Goal: Information Seeking & Learning: Learn about a topic

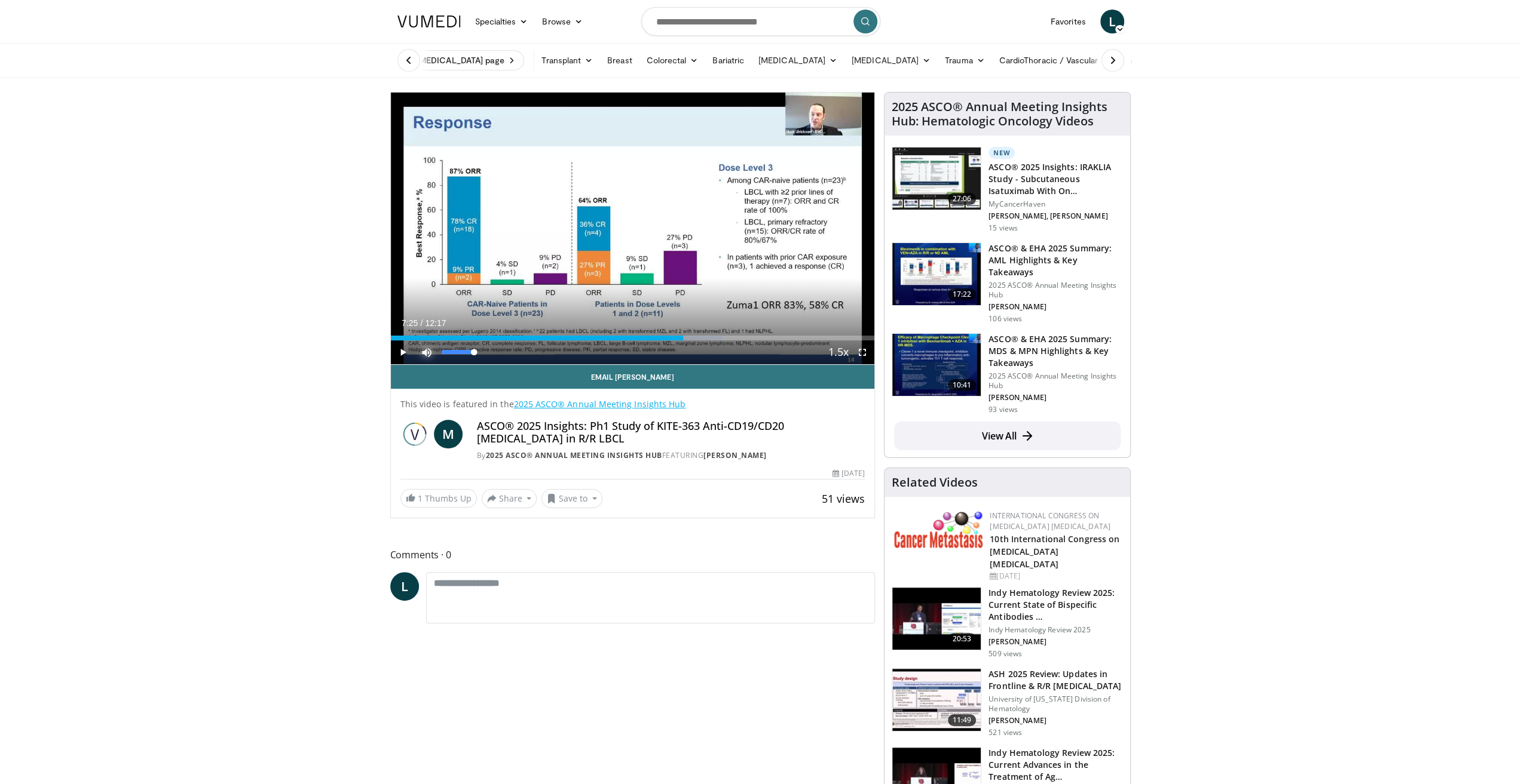
drag, startPoint x: 427, startPoint y: 340, endPoint x: 381, endPoint y: 336, distance: 46.2
click at [407, 335] on div "Loaded : 68.55% 07:25 00:25" at bounding box center [632, 335] width 484 height 12
drag, startPoint x: 407, startPoint y: 335, endPoint x: 395, endPoint y: 335, distance: 12.0
click at [395, 335] on div "Loaded : 0.00% 00:25 00:25" at bounding box center [632, 335] width 484 height 12
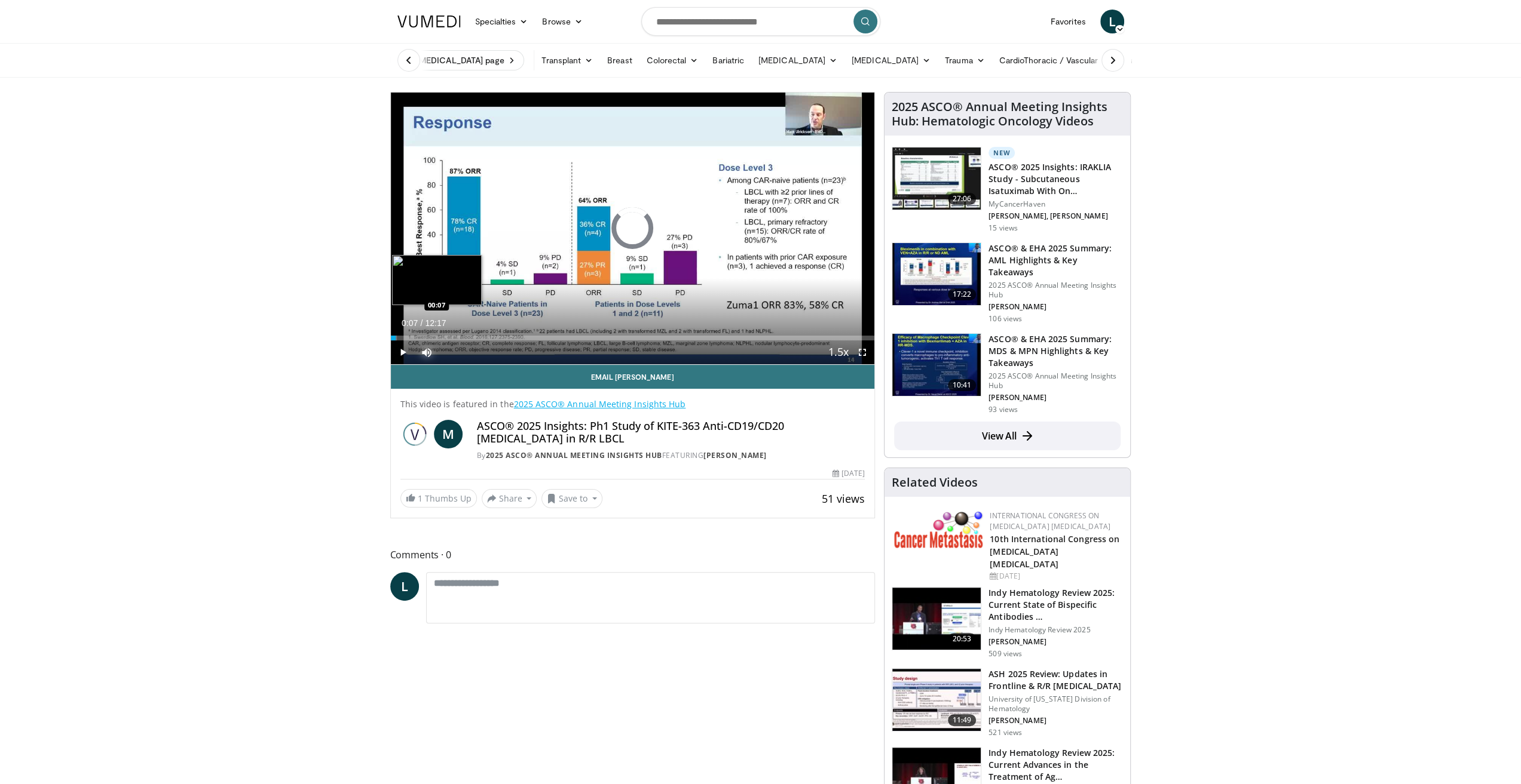
click at [395, 335] on div "Loaded : 1.33% 00:25 00:07" at bounding box center [632, 335] width 484 height 12
click at [401, 357] on span "Video Player" at bounding box center [403, 352] width 24 height 24
click at [408, 356] on span "Video Player" at bounding box center [403, 352] width 24 height 24
click at [398, 354] on span "Video Player" at bounding box center [403, 352] width 24 height 24
click at [403, 354] on span "Video Player" at bounding box center [403, 352] width 24 height 24
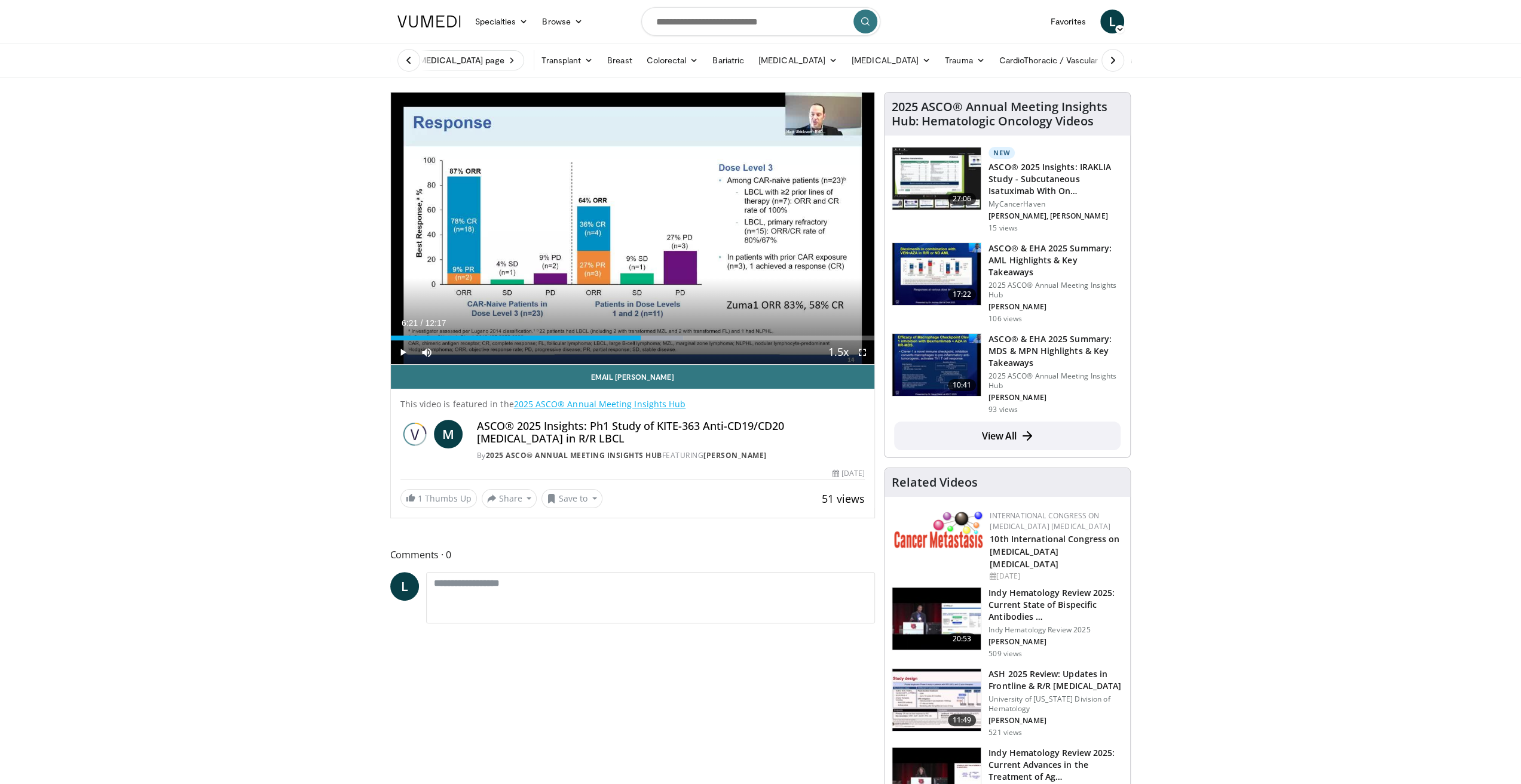
click at [395, 349] on span "Video Player" at bounding box center [403, 352] width 24 height 24
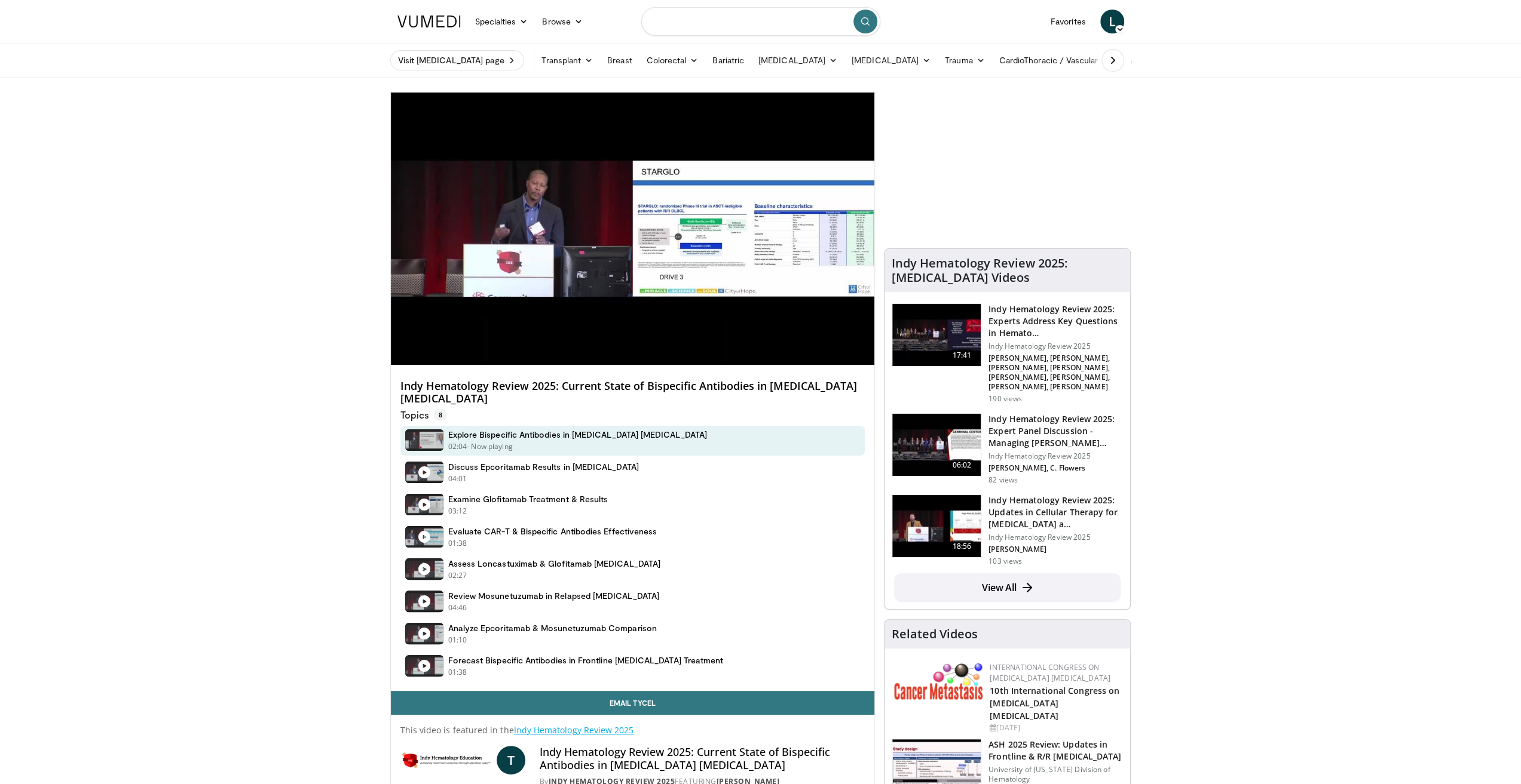
click at [683, 21] on input "Search topics, interventions" at bounding box center [760, 22] width 239 height 29
type input "********"
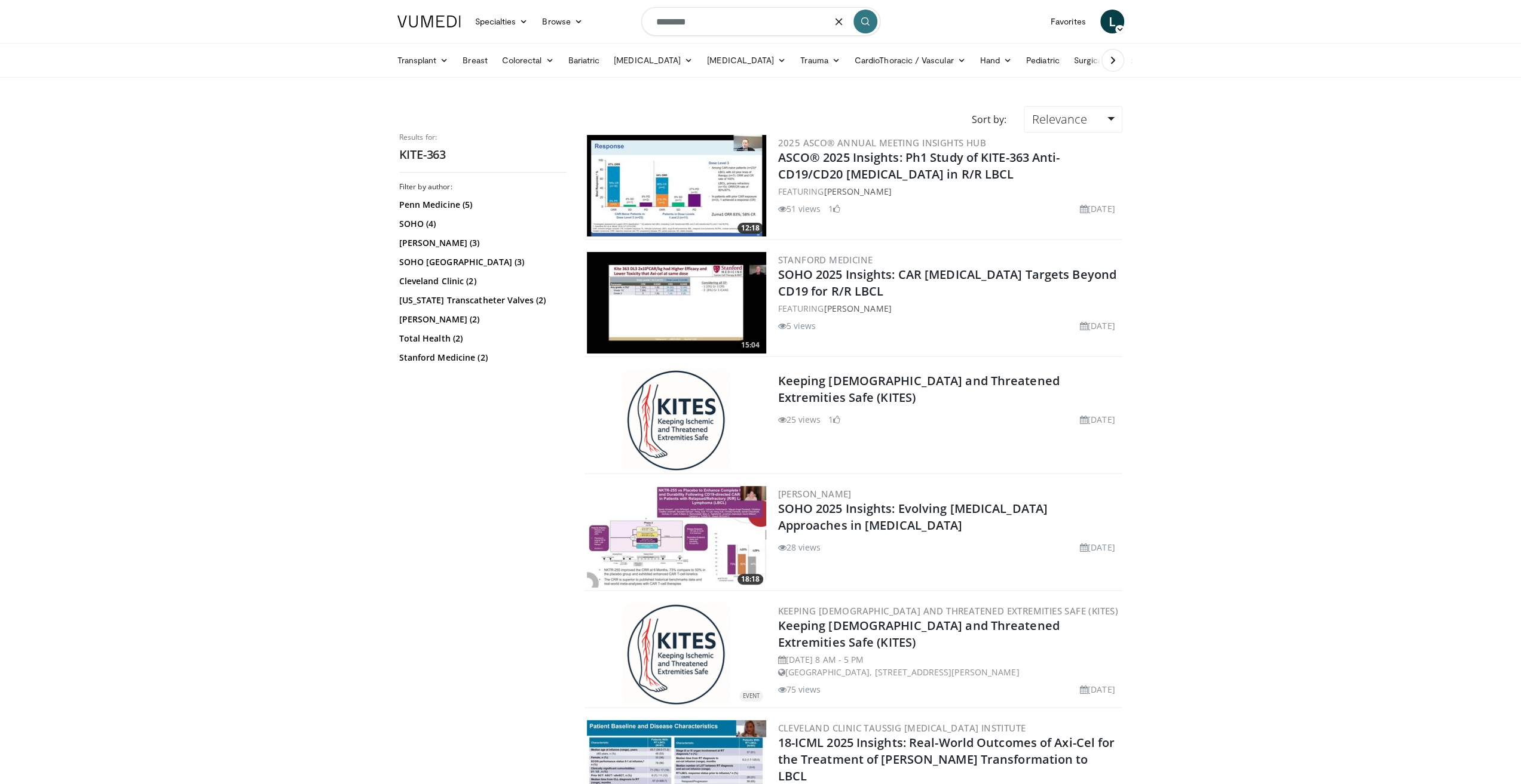
drag, startPoint x: 711, startPoint y: 30, endPoint x: 642, endPoint y: 31, distance: 69.0
click at [642, 31] on form "********" at bounding box center [760, 22] width 239 height 43
type input "**********"
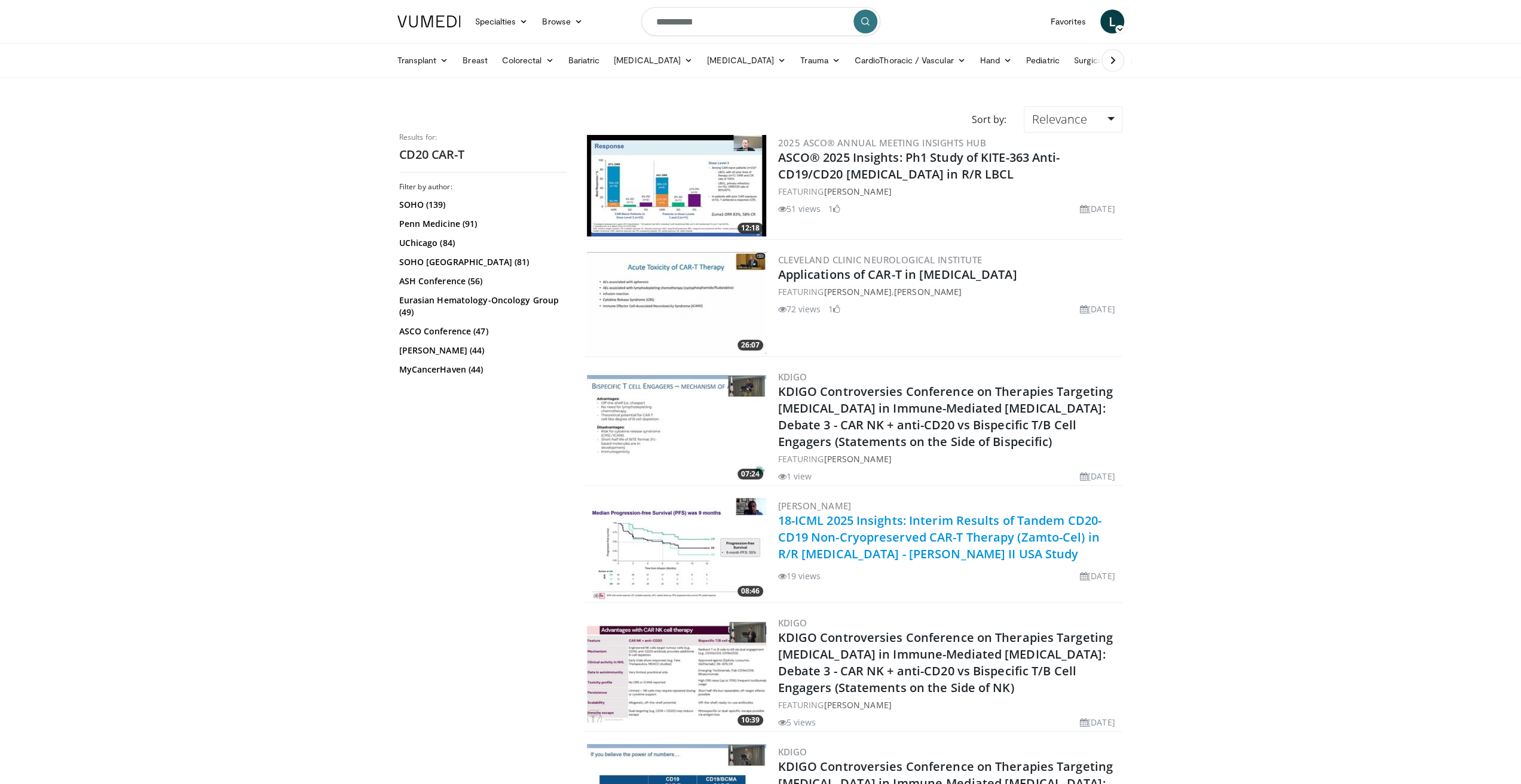
click at [834, 532] on link "18-ICML 2025 Insights: Interim Results of Tandem CD20-CD19 Non-Cryopreserved CA…" at bounding box center [939, 536] width 323 height 50
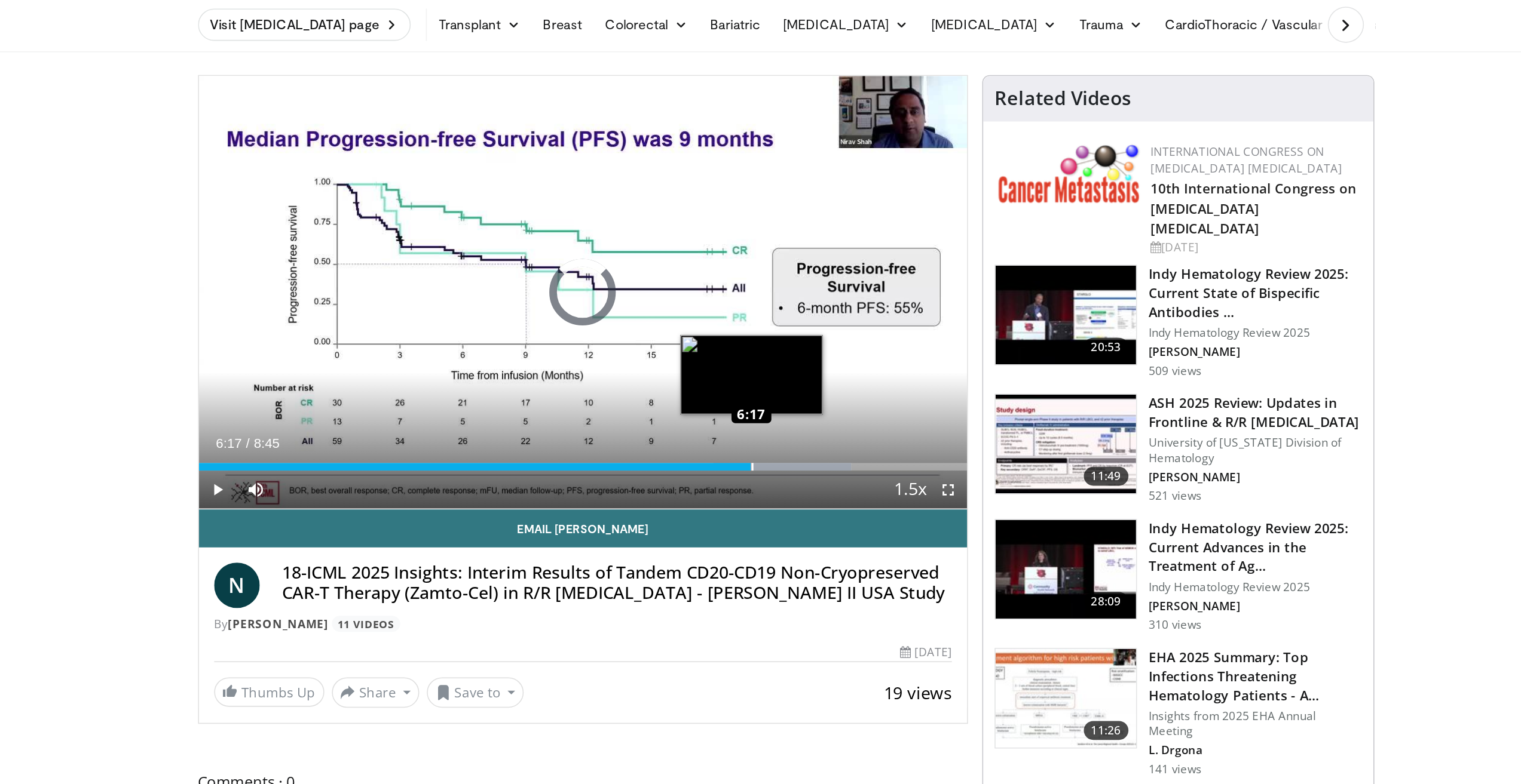
click at [738, 337] on div "Loaded : 84.91% 6:17 6:17" at bounding box center [632, 338] width 484 height 5
click at [730, 337] on div "6:18" at bounding box center [561, 338] width 340 height 5
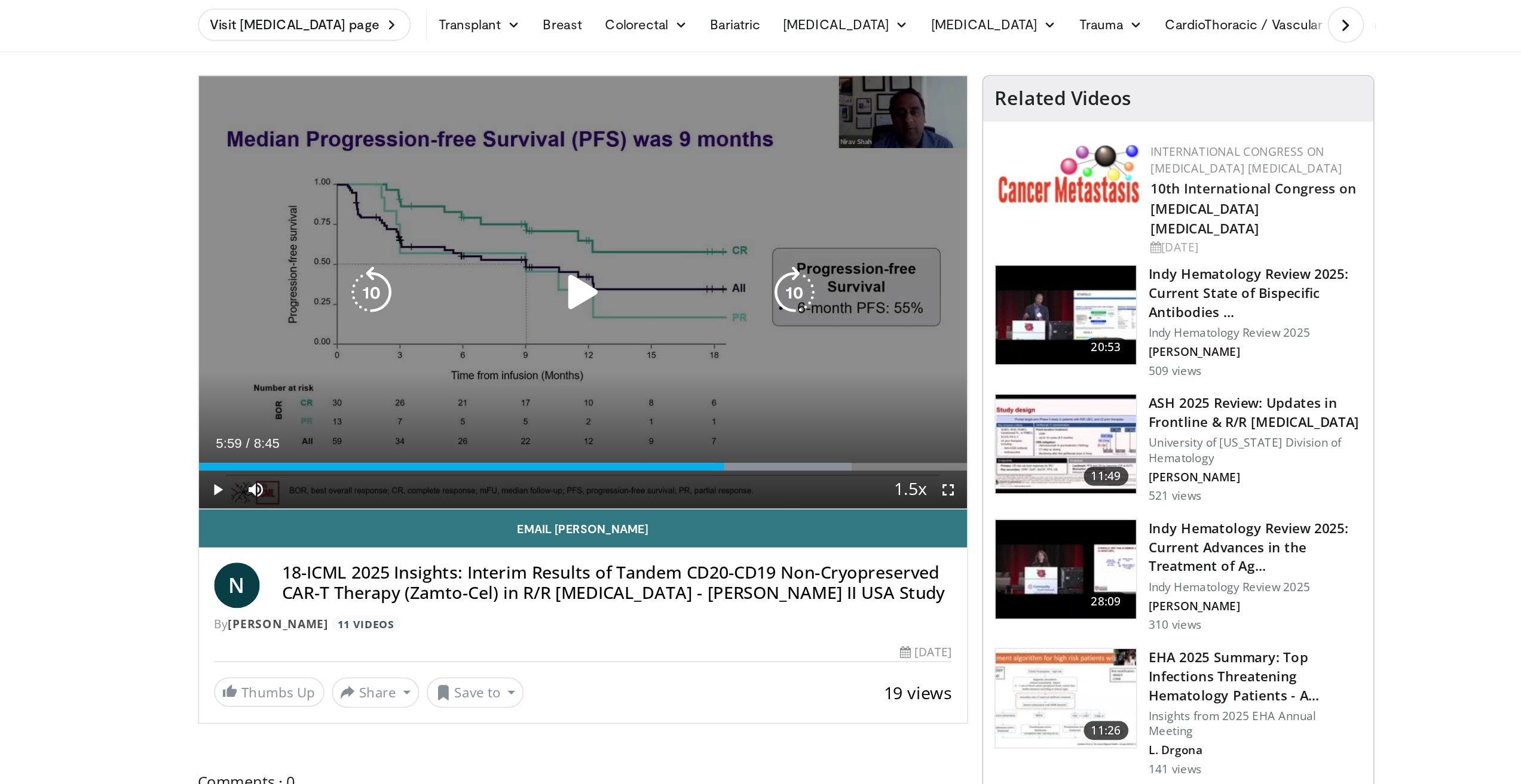
click at [720, 338] on div "5:59" at bounding box center [557, 338] width 331 height 5
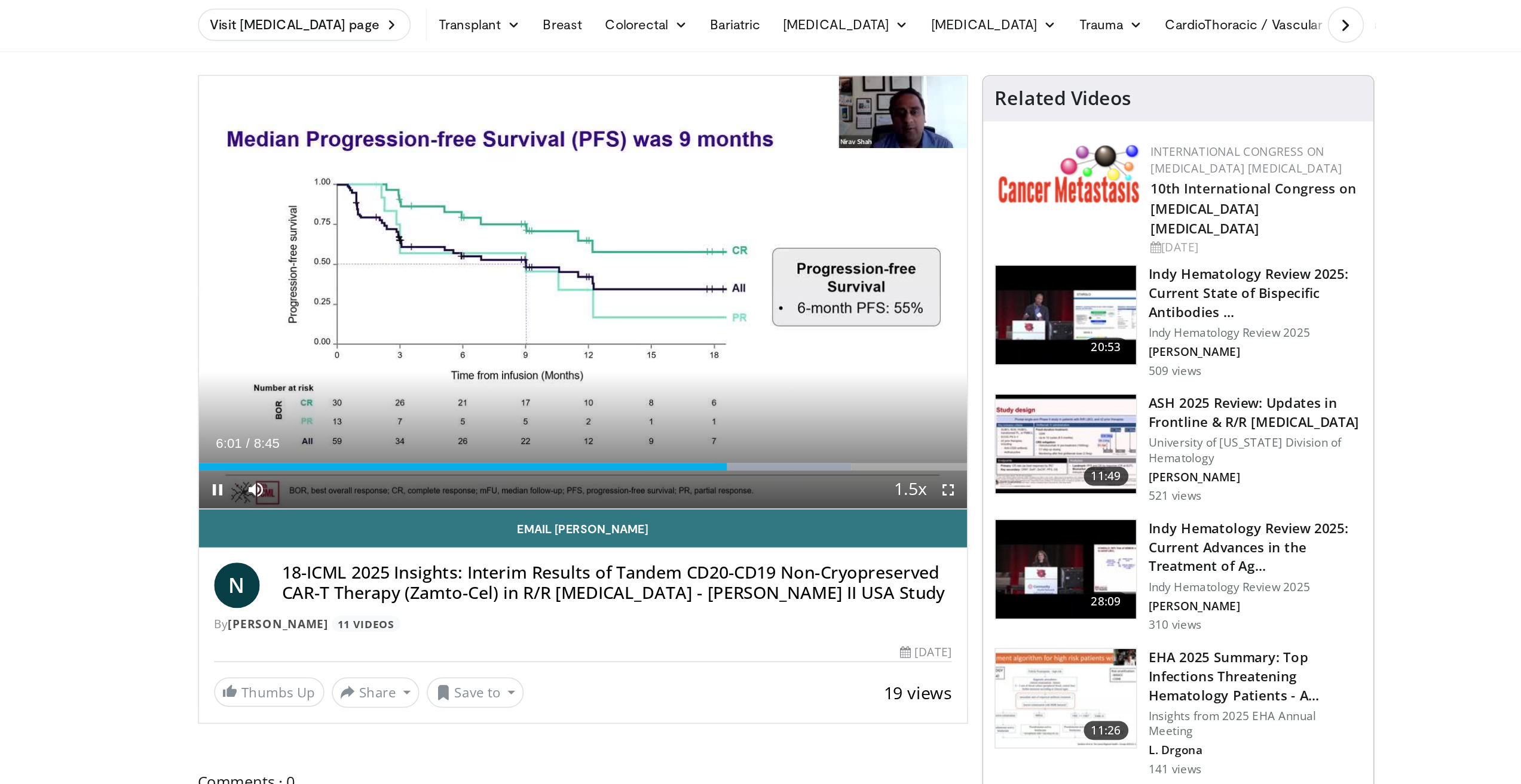
click at [691, 353] on div "Current Time 6:01 / Duration 8:45 Pause Skip Backward Skip Forward Mute Loaded …" at bounding box center [632, 353] width 484 height 24
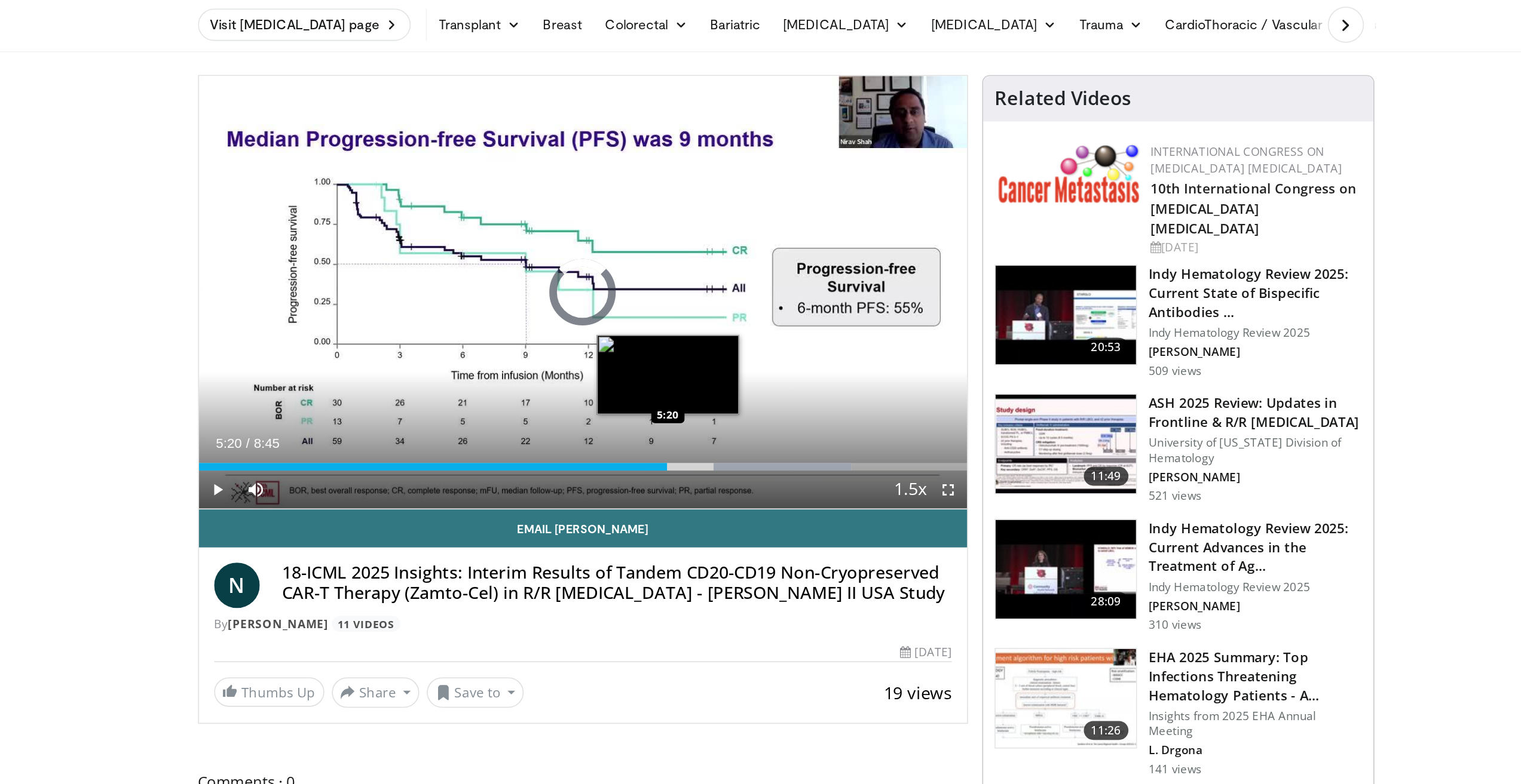
click at [685, 338] on div "Loaded : 84.91% 5:20 5:20" at bounding box center [632, 338] width 484 height 5
click at [684, 338] on div "5:20" at bounding box center [539, 338] width 295 height 5
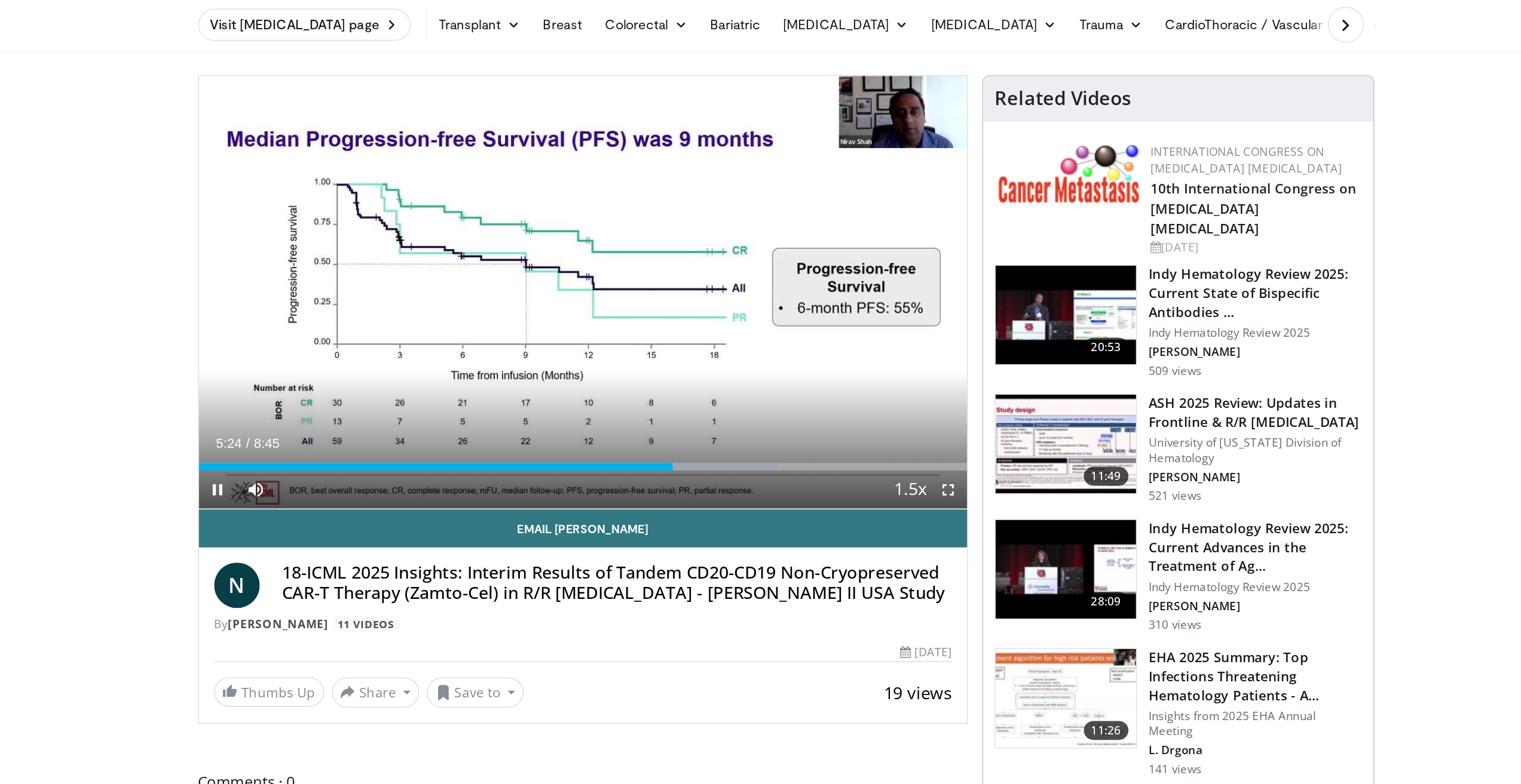
click at [664, 347] on div "Current Time 5:24 / Duration 8:45 Pause Skip Backward Skip Forward Mute Loaded …" at bounding box center [632, 353] width 484 height 24
click at [656, 342] on div "Current Time 5:25 / Duration 8:45 Pause Skip Backward Skip Forward Mute Loaded …" at bounding box center [632, 353] width 484 height 24
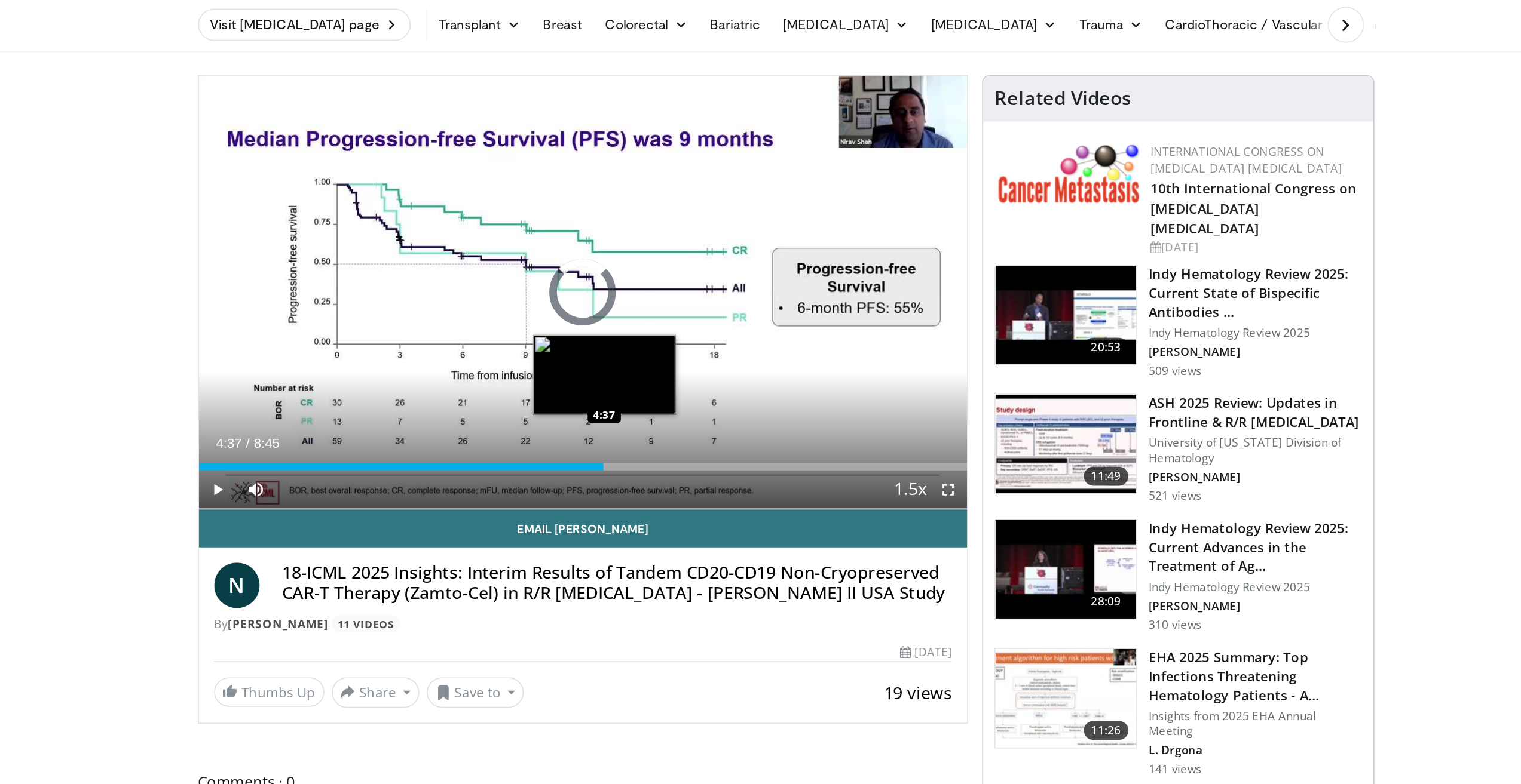
click at [646, 333] on div "Loaded : 0.00% 4:37 4:37" at bounding box center [632, 335] width 484 height 12
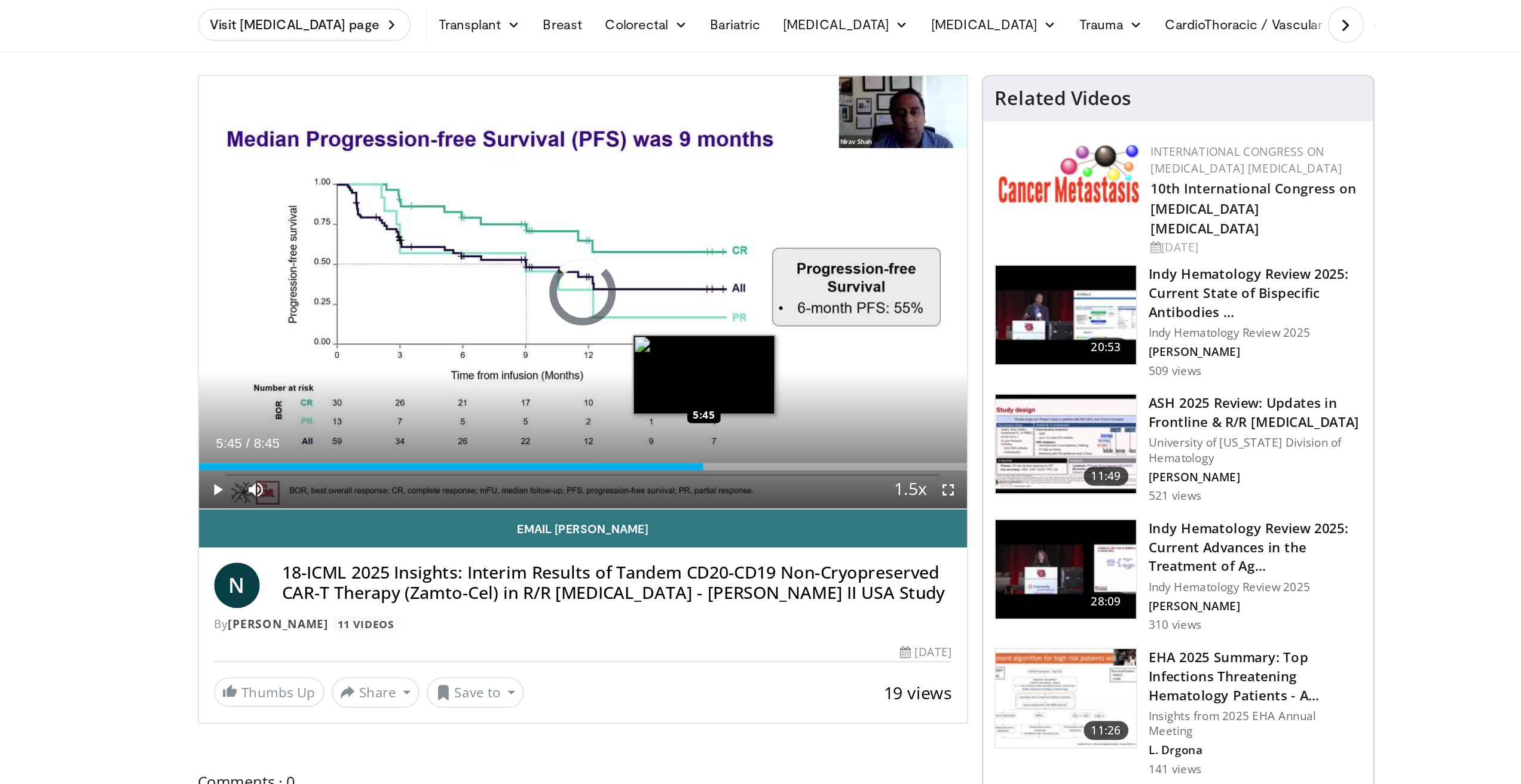
click at [708, 337] on div "Loaded : 64.68% 4:38 5:45" at bounding box center [632, 338] width 484 height 5
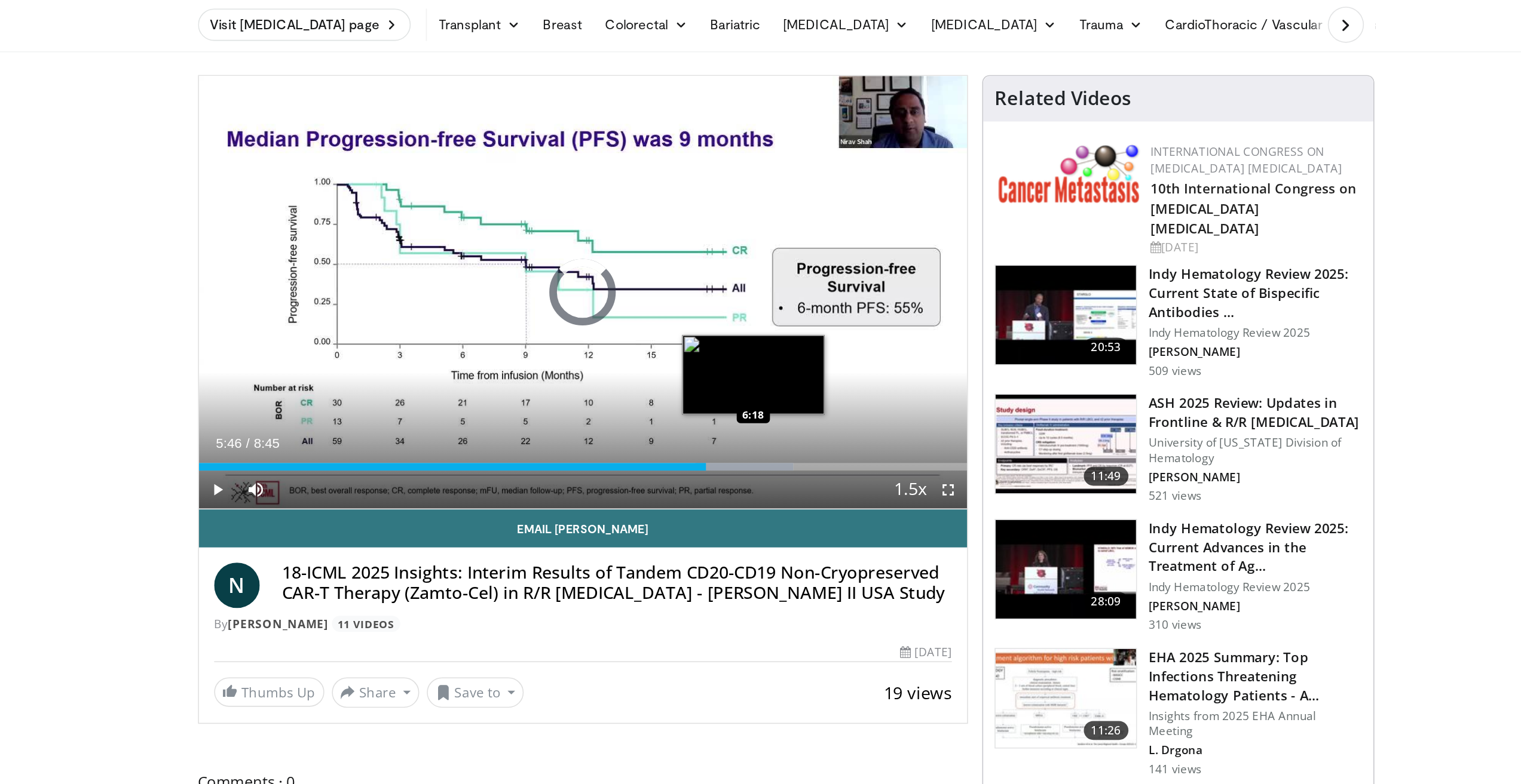
click at [739, 339] on div "Loaded : 77.36% 5:46 6:18" at bounding box center [632, 338] width 484 height 5
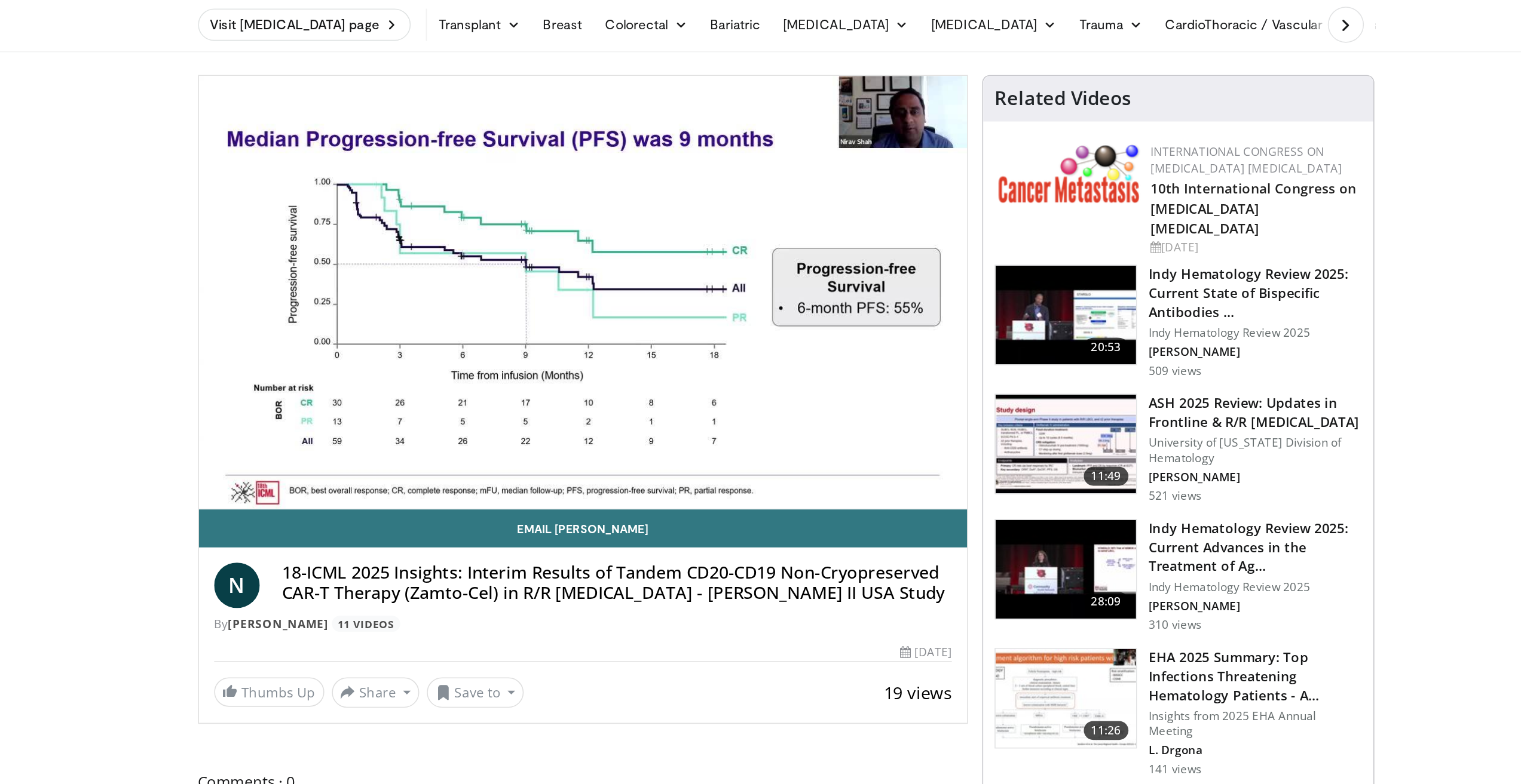
click at [783, 344] on video-js "**********" at bounding box center [632, 229] width 484 height 273
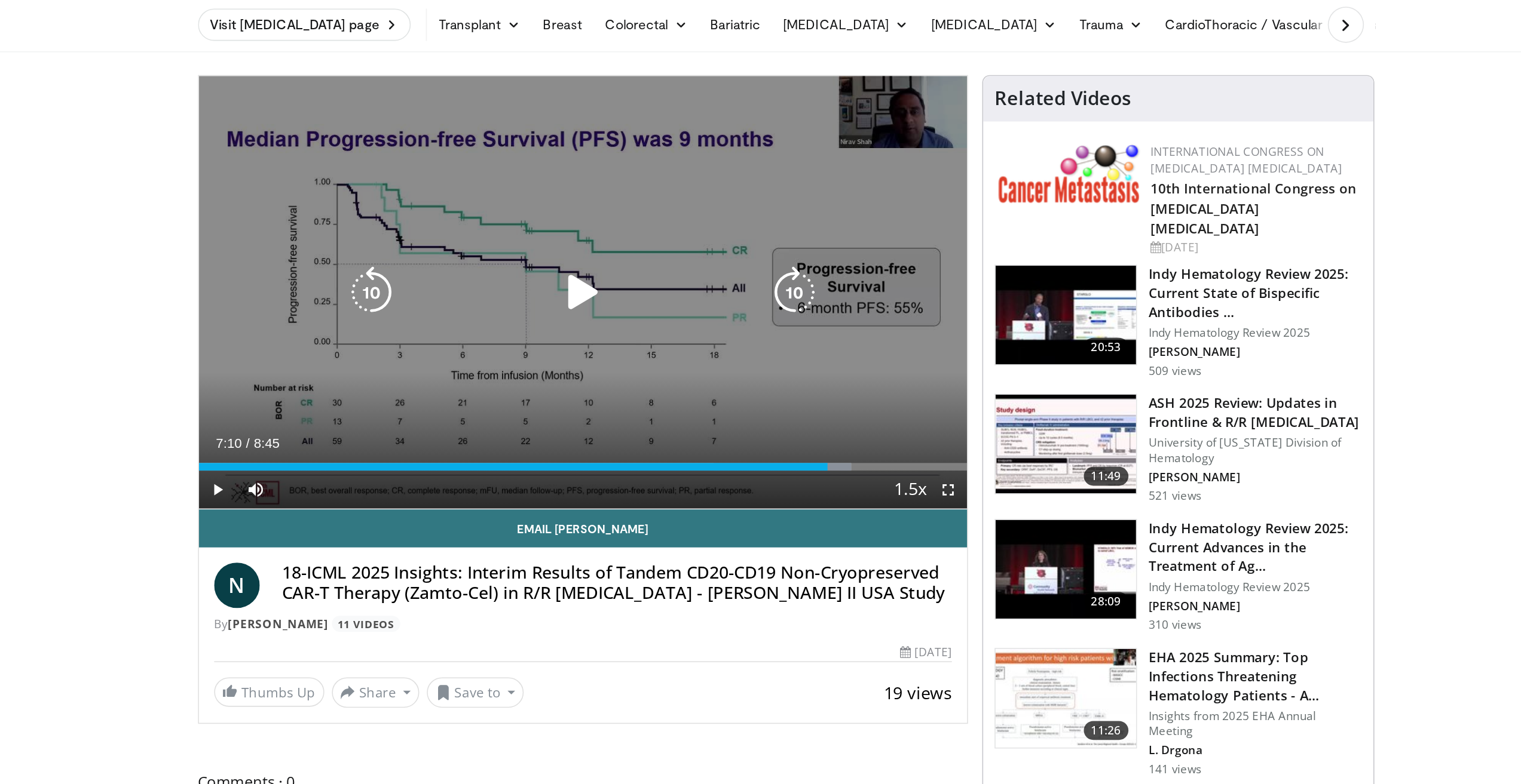
click at [786, 338] on div "Loaded : 84.91% 7:10 6:41" at bounding box center [632, 338] width 484 height 5
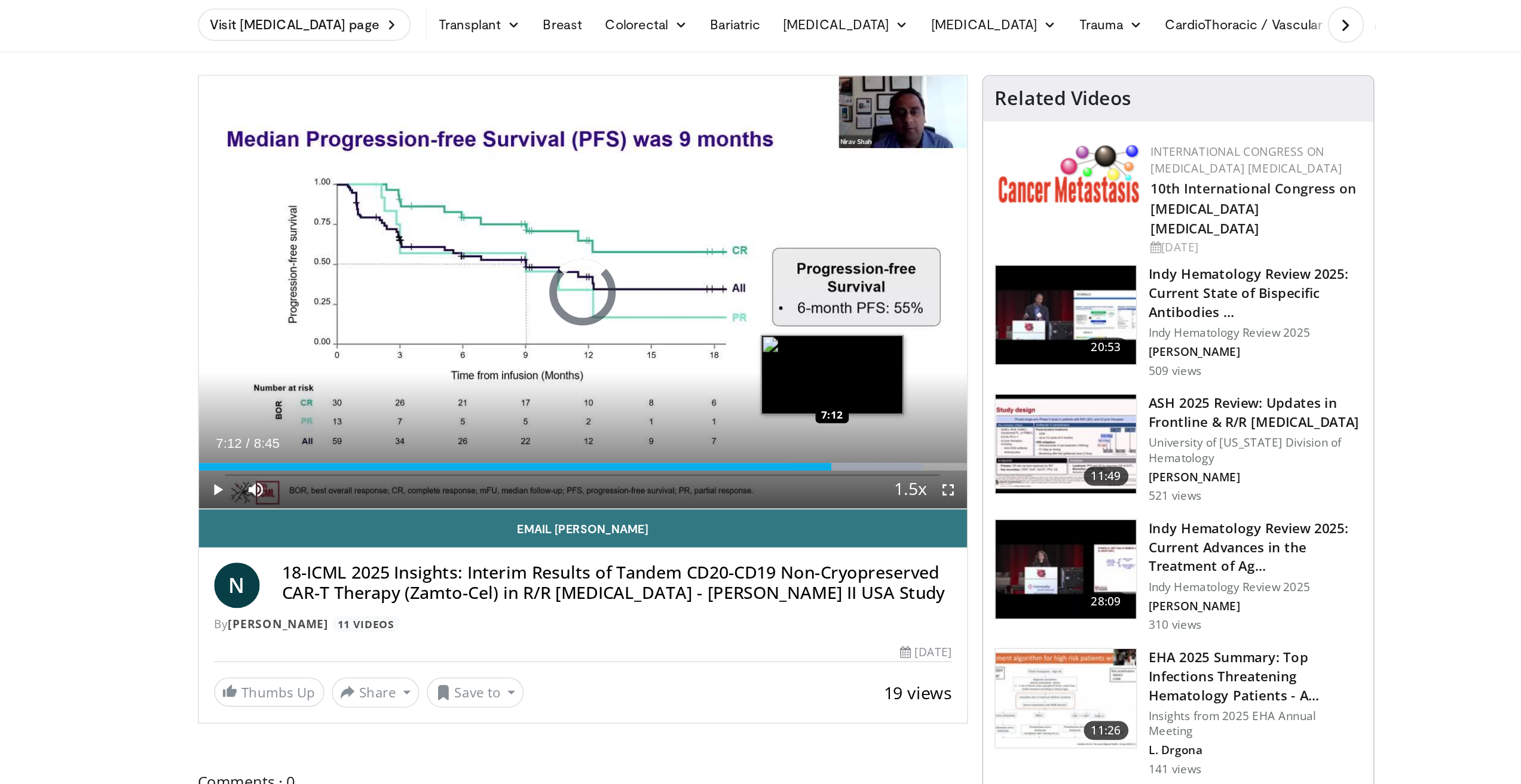
click at [788, 337] on div "7:15" at bounding box center [590, 338] width 399 height 5
click at [779, 337] on div "7:15" at bounding box center [585, 338] width 389 height 5
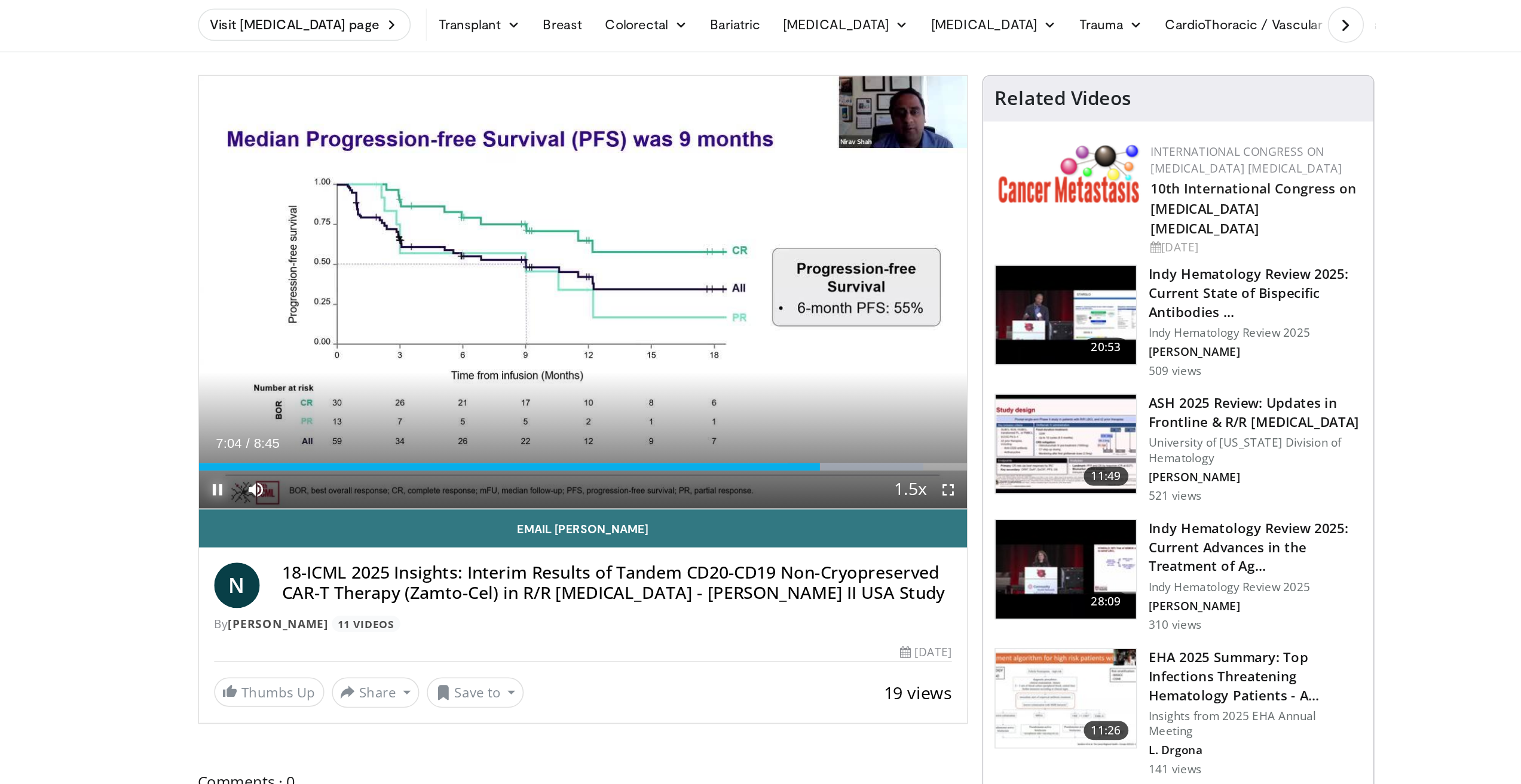
click at [395, 350] on span "Video Player" at bounding box center [403, 353] width 24 height 24
click at [460, 399] on h4 "18-ICML 2025 Insights: Interim Results of Tandem CD20-CD19 Non-Cryopreserved CA…" at bounding box center [654, 411] width 421 height 26
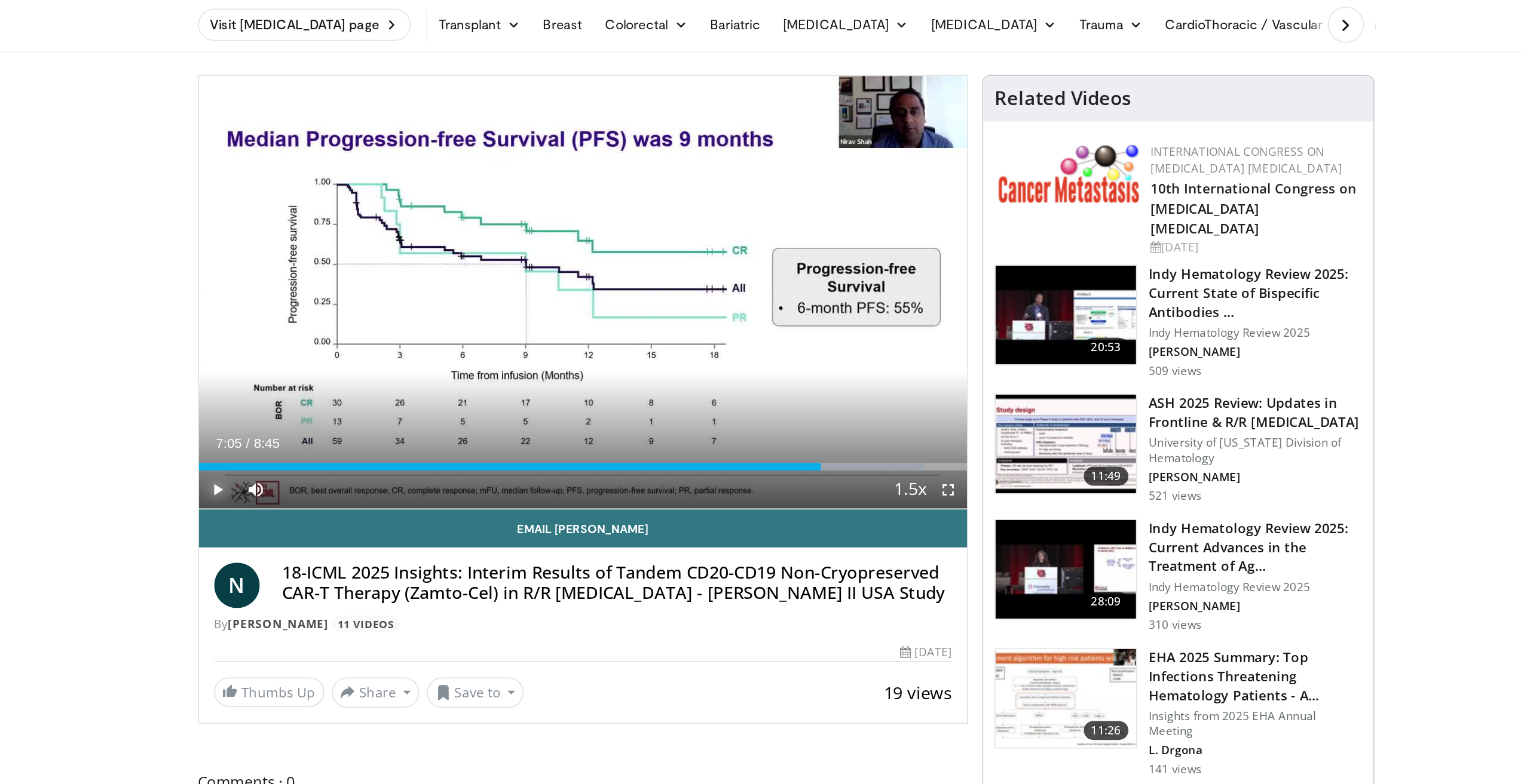
click at [403, 349] on span "Video Player" at bounding box center [403, 353] width 24 height 24
click at [403, 353] on span "Video Player" at bounding box center [403, 353] width 24 height 24
click at [403, 345] on span "Video Player" at bounding box center [403, 353] width 24 height 24
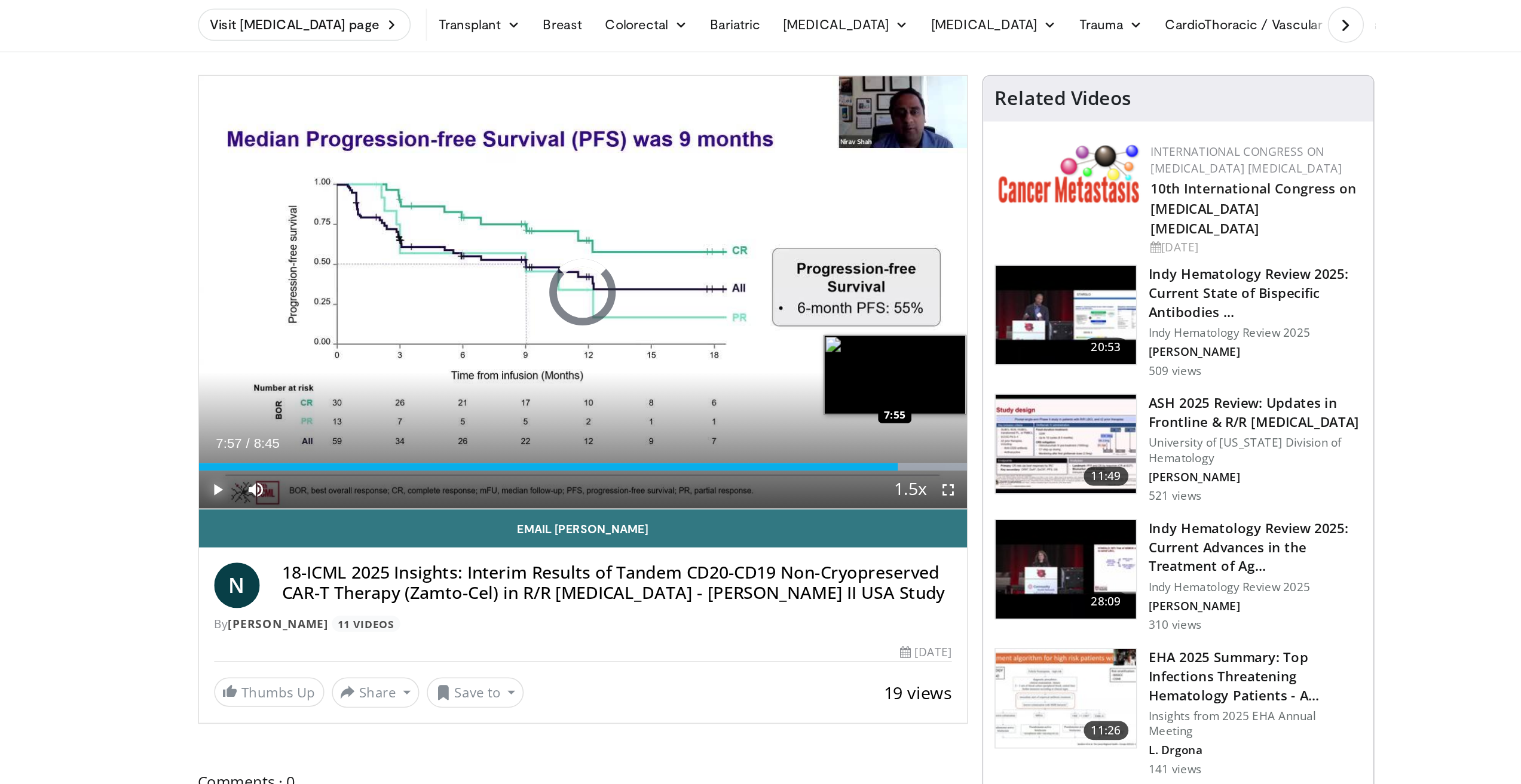
click at [828, 338] on div "Loaded : 100.00% 7:58 7:55" at bounding box center [632, 338] width 484 height 5
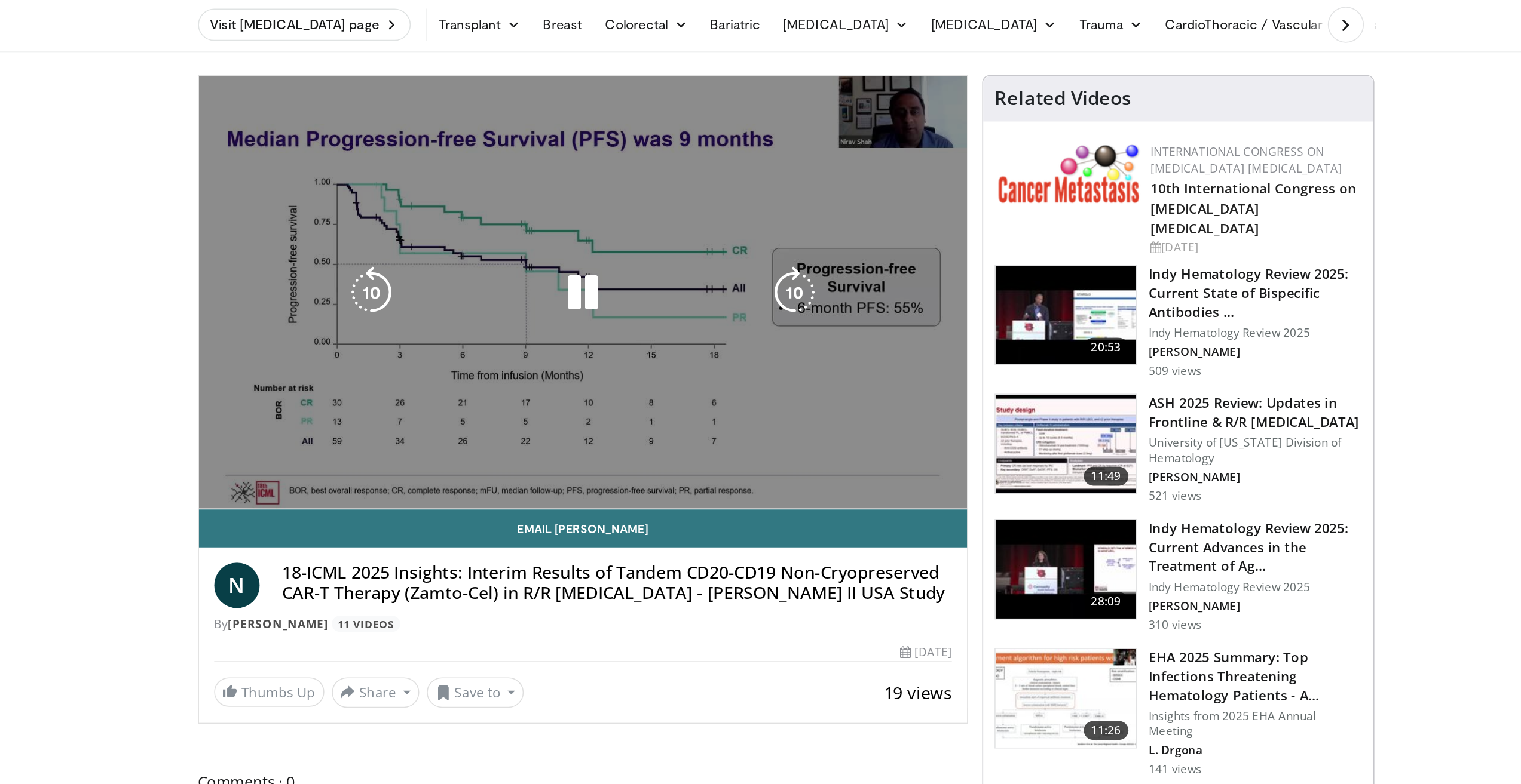
click at [827, 338] on video-js "**********" at bounding box center [632, 229] width 484 height 273
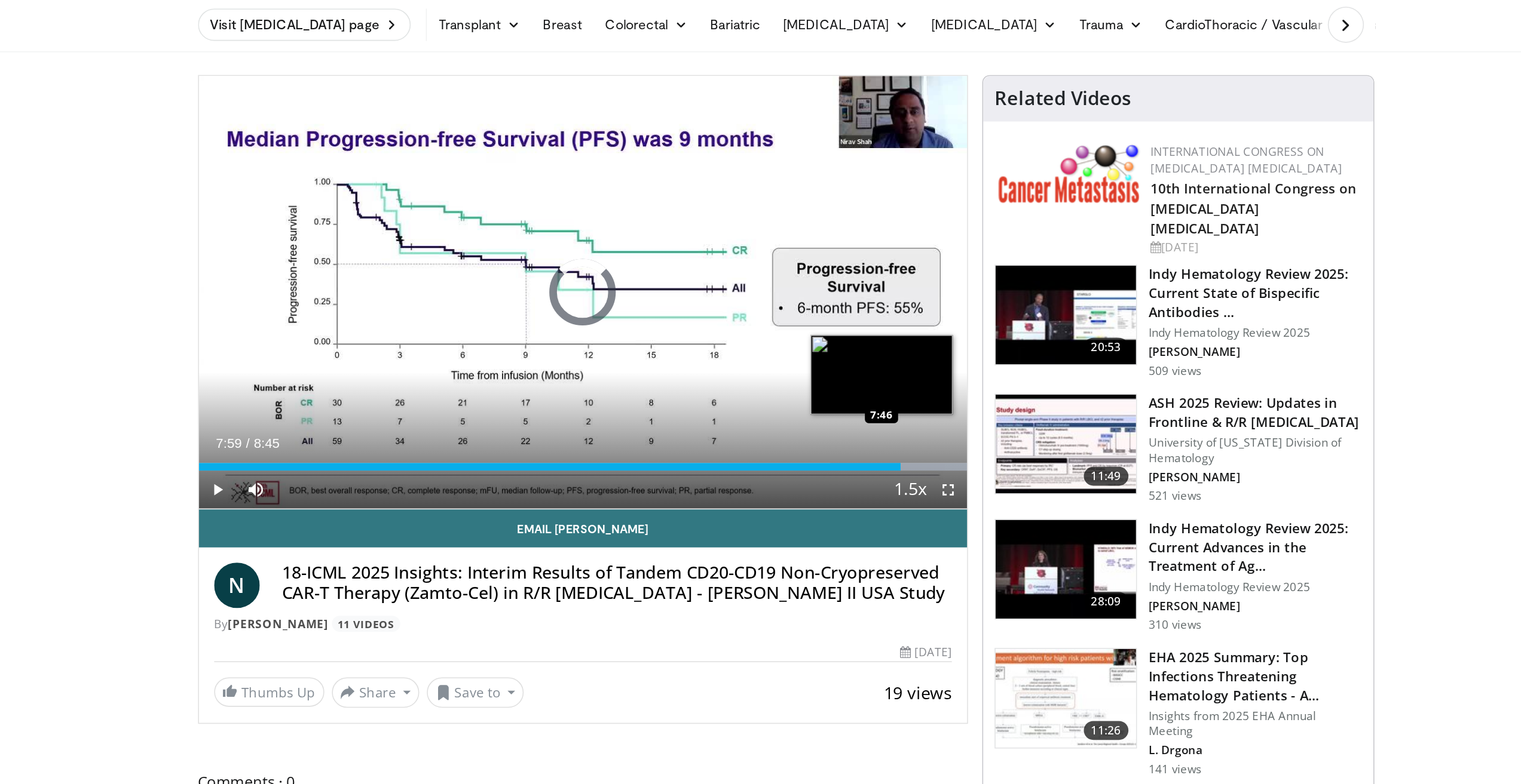
click at [819, 338] on div "7:59" at bounding box center [611, 338] width 441 height 5
drag, startPoint x: 800, startPoint y: 344, endPoint x: 794, endPoint y: 338, distance: 8.5
click at [794, 341] on div "Current Time 7:48 / Duration 8:45 Pause Skip Backward Skip Forward Mute 100% Lo…" at bounding box center [632, 353] width 484 height 24
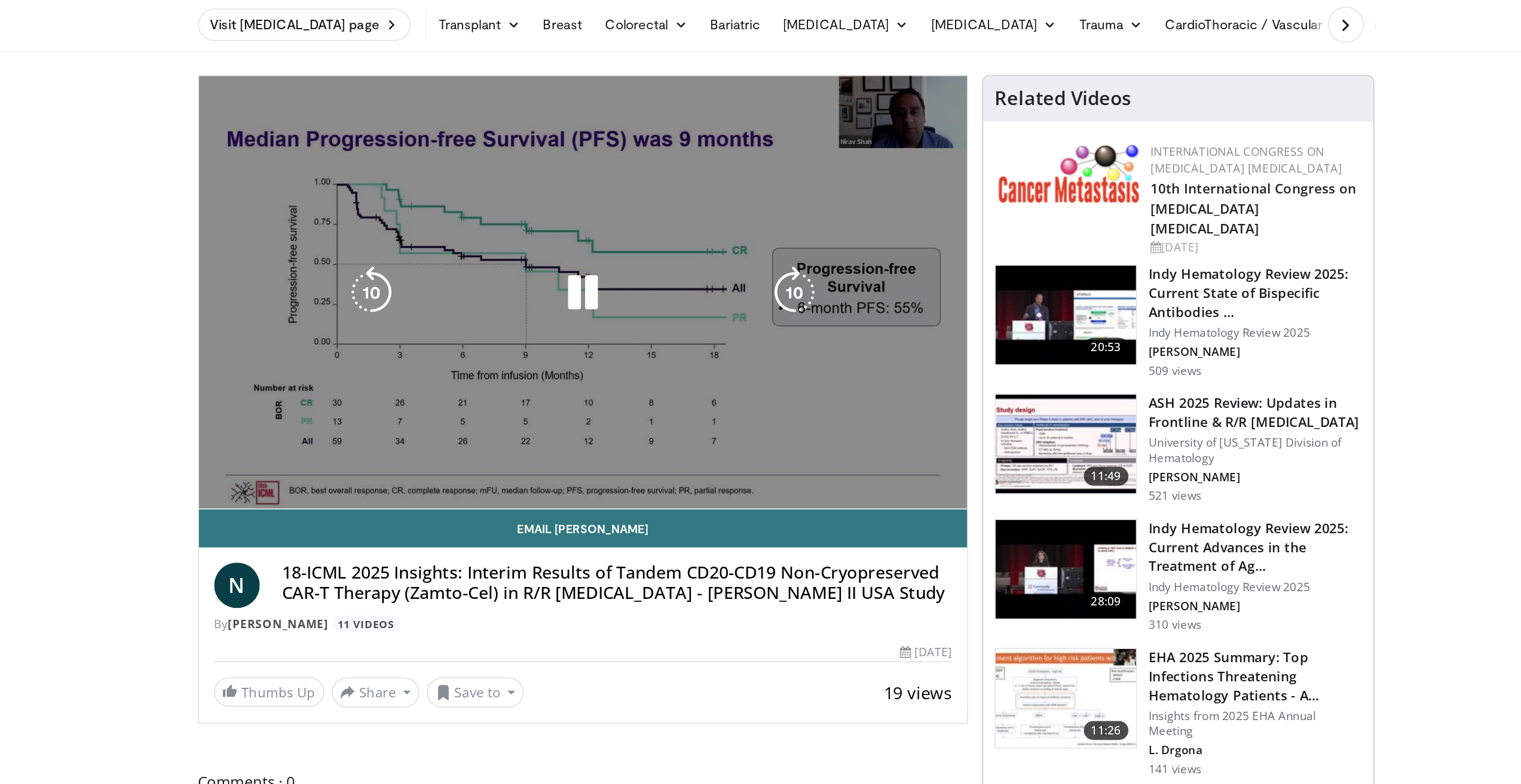
click at [794, 338] on video-js "**********" at bounding box center [632, 229] width 484 height 273
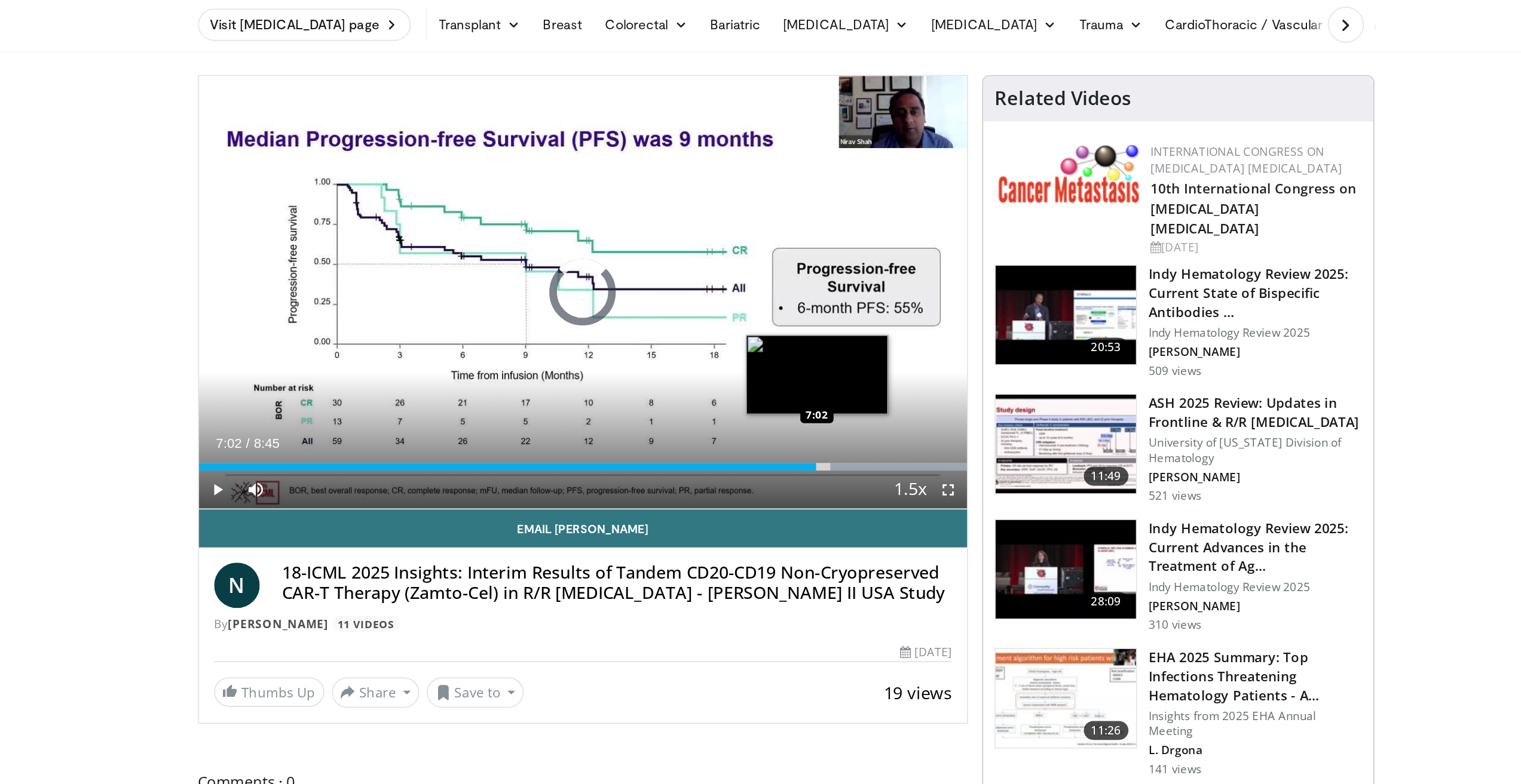
click at [779, 338] on div "7:02" at bounding box center [585, 338] width 389 height 5
click at [784, 338] on div "Progress Bar" at bounding box center [808, 338] width 61 height 5
click at [801, 335] on div "Loaded : 93.22% 7:08 7:25" at bounding box center [632, 335] width 484 height 12
click at [793, 337] on div "7:27" at bounding box center [596, 338] width 412 height 5
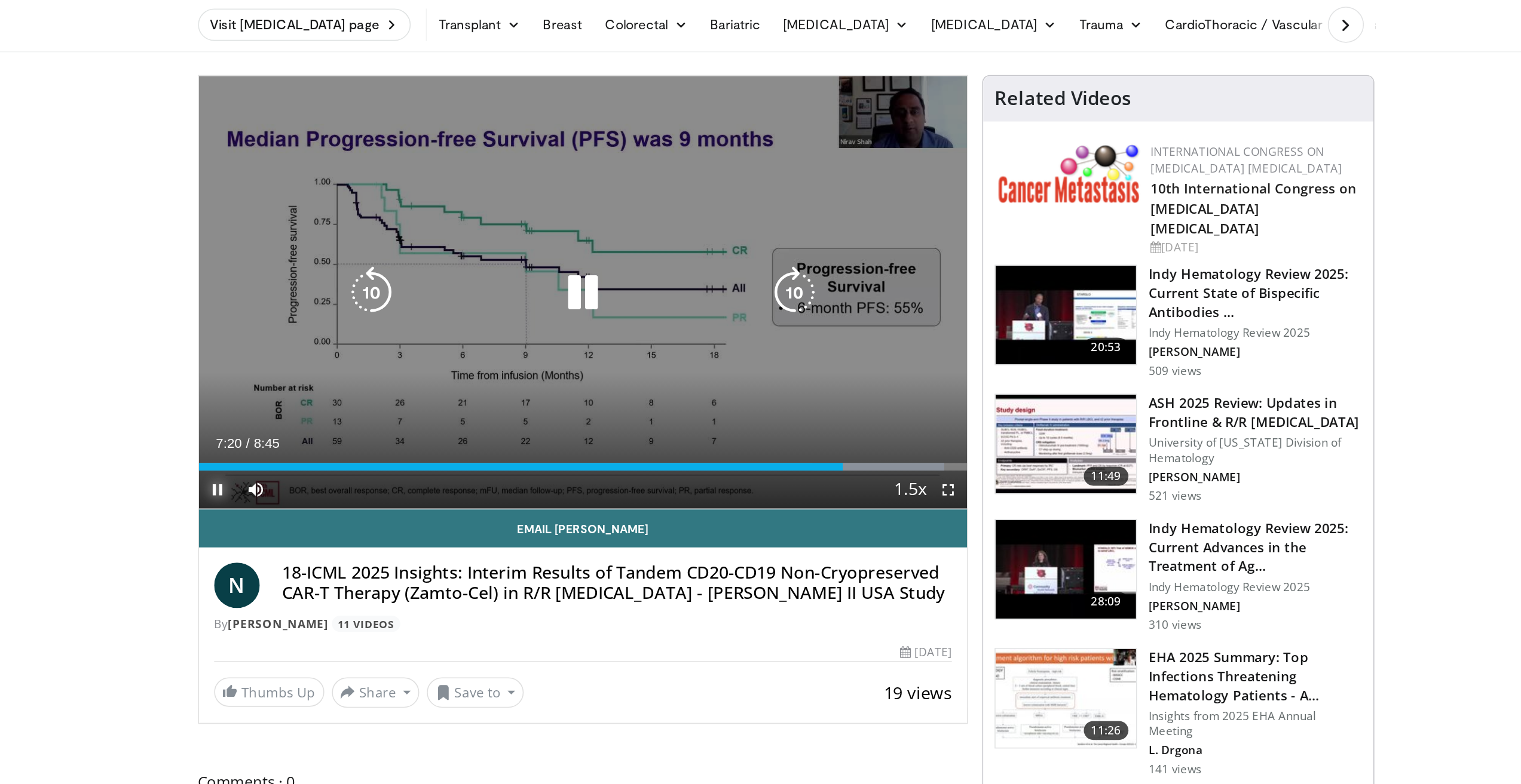
click at [407, 353] on span "Video Player" at bounding box center [403, 353] width 24 height 24
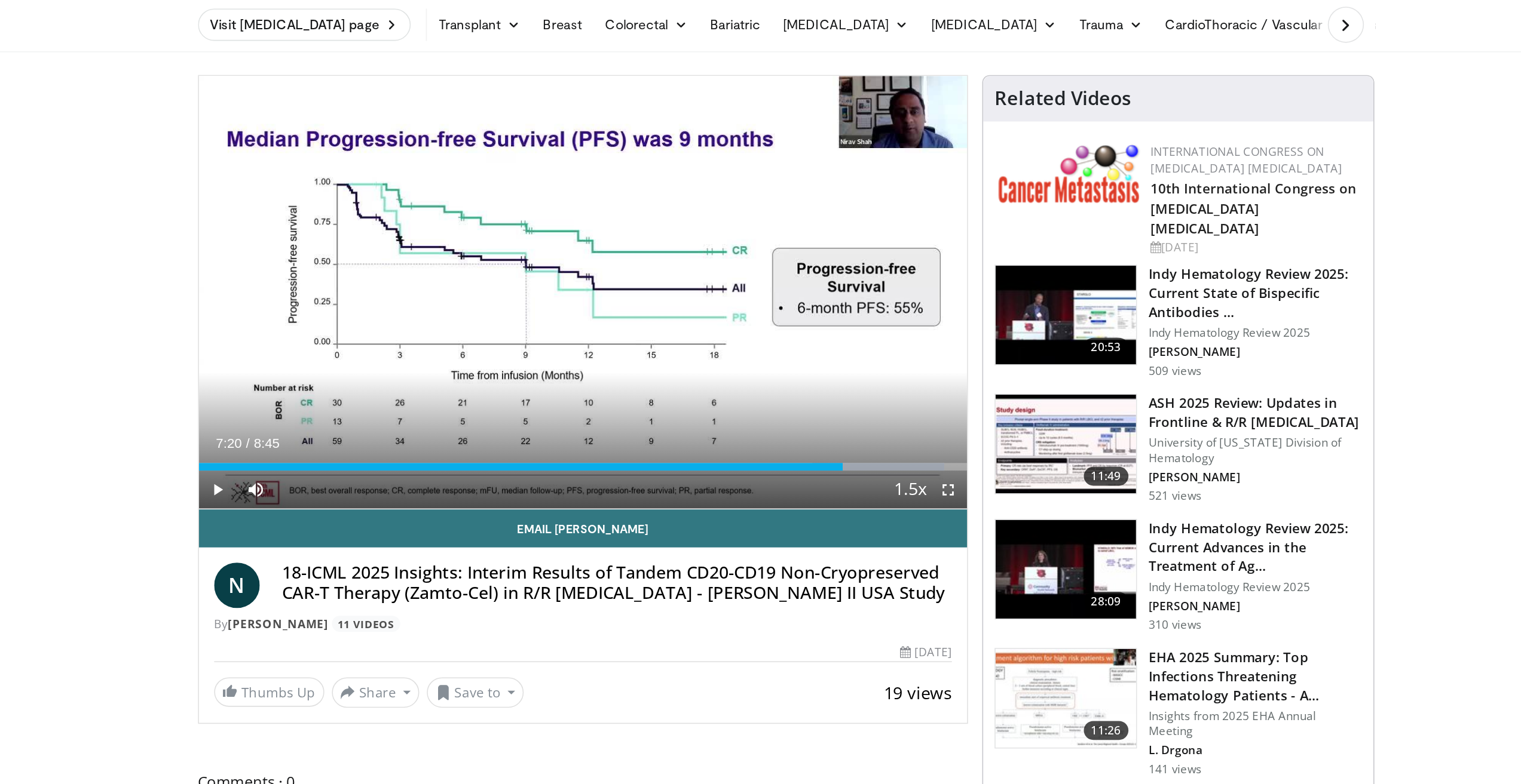
click at [784, 342] on div "Current Time 7:20 / Duration 8:45 Play Skip Backward Skip Forward Mute 100% Loa…" at bounding box center [632, 353] width 484 height 24
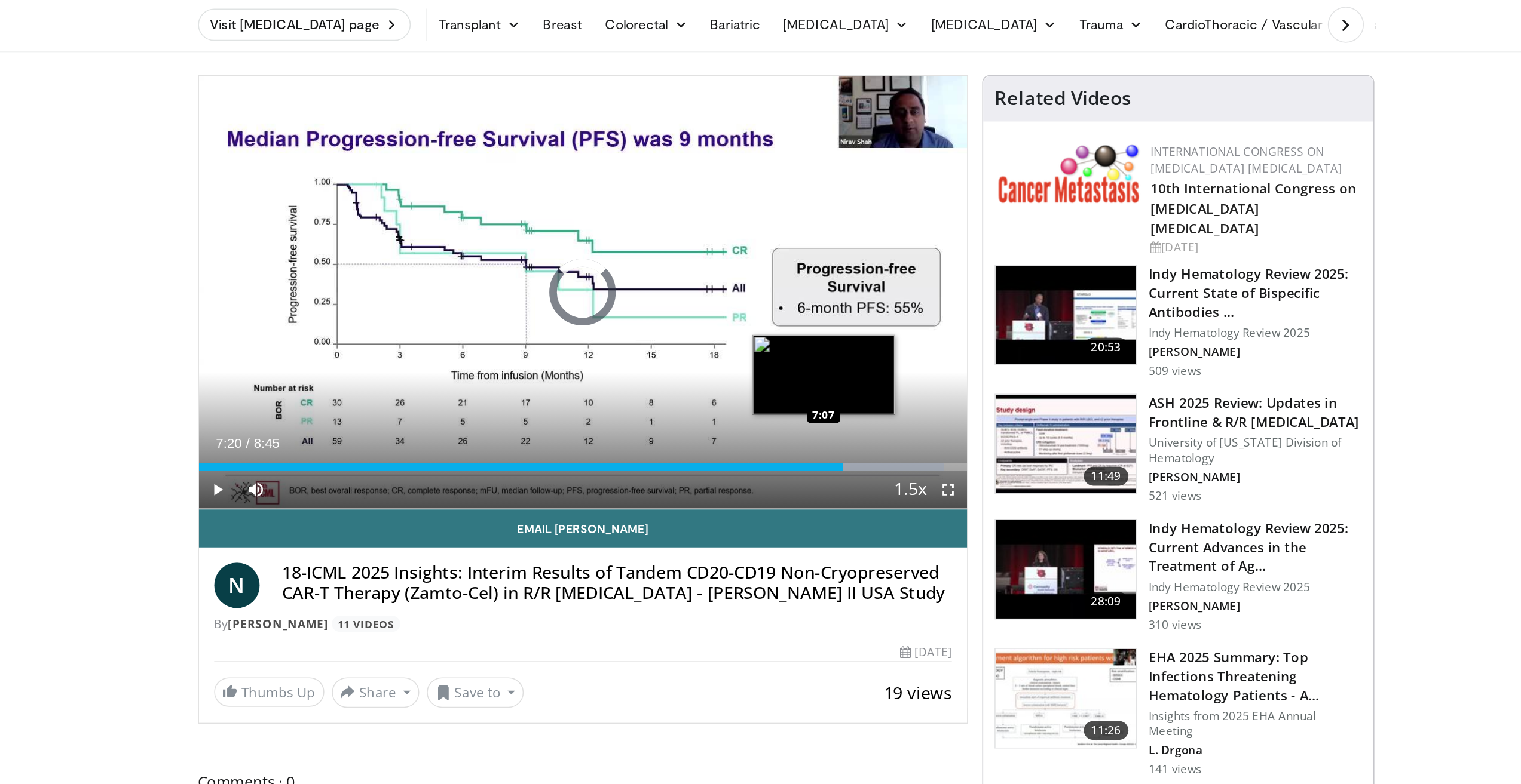
click at [783, 335] on div "Loaded : 97.02% 7:20 7:07" at bounding box center [632, 335] width 484 height 12
click at [777, 337] on div "7:07" at bounding box center [587, 338] width 394 height 5
click at [765, 337] on div "6:59" at bounding box center [584, 338] width 386 height 5
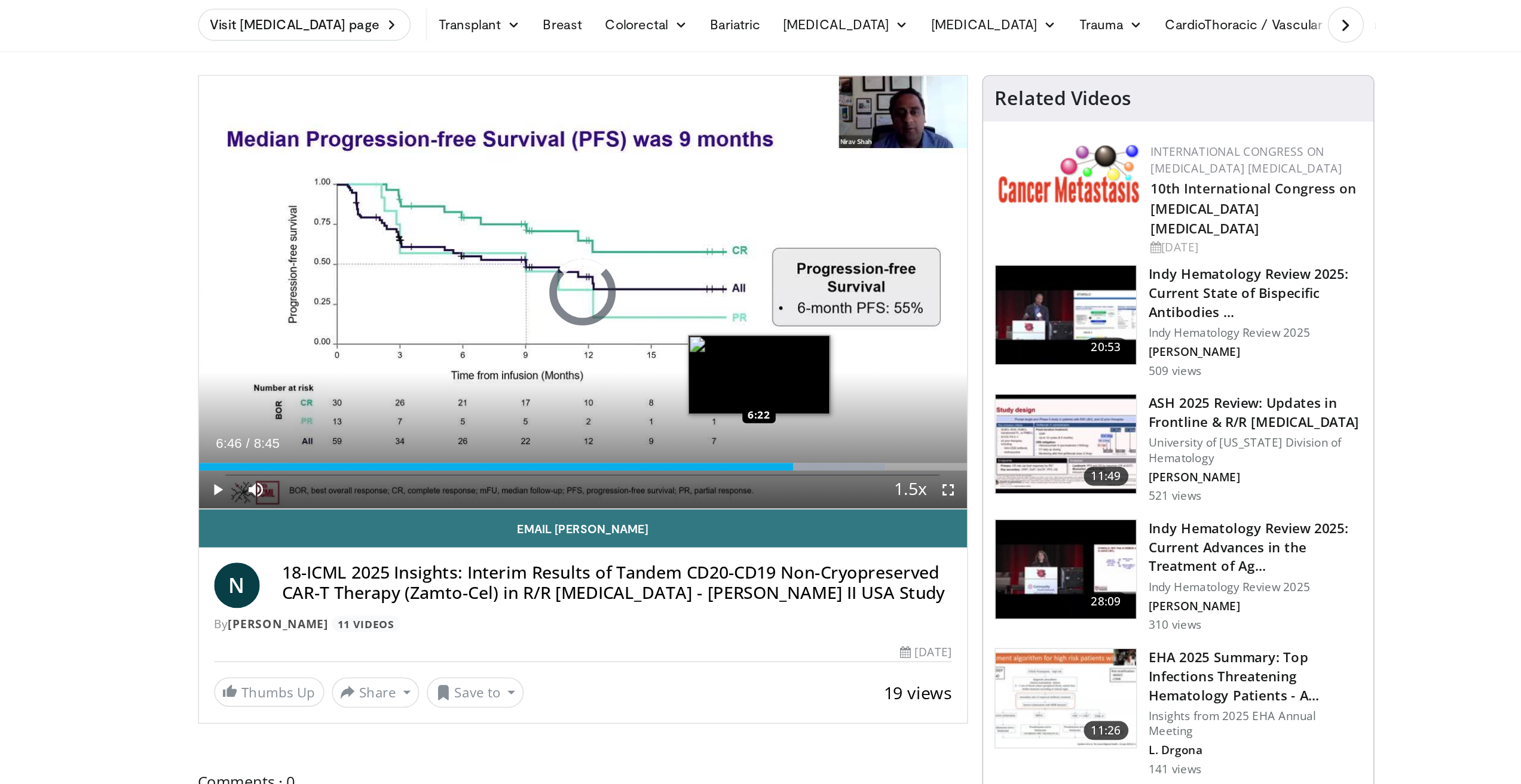
click at [742, 333] on div "Loaded : 89.41% 6:46 6:22" at bounding box center [632, 335] width 484 height 12
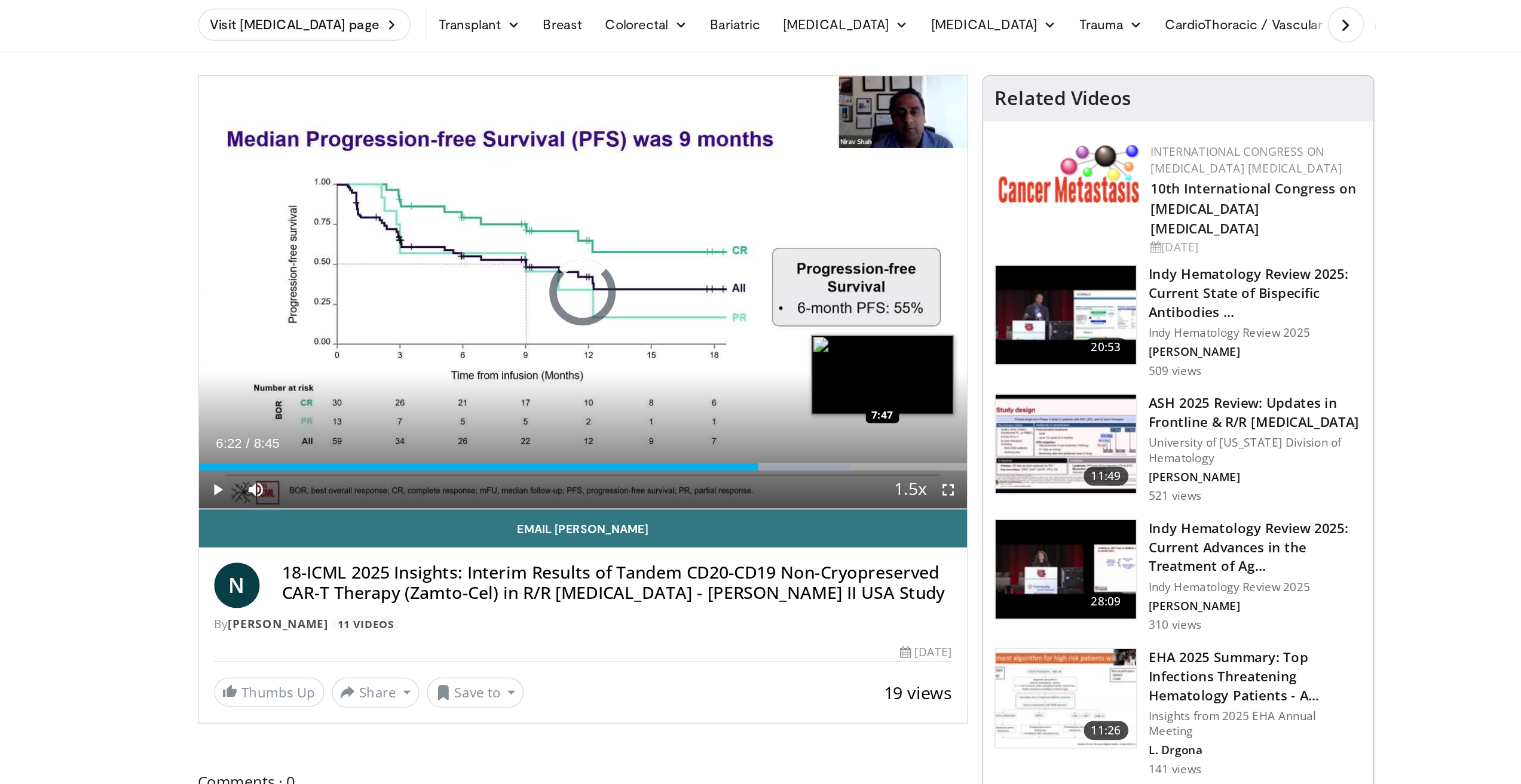
click at [820, 337] on div "Loaded : 84.91% 6:22 7:47" at bounding box center [632, 338] width 484 height 5
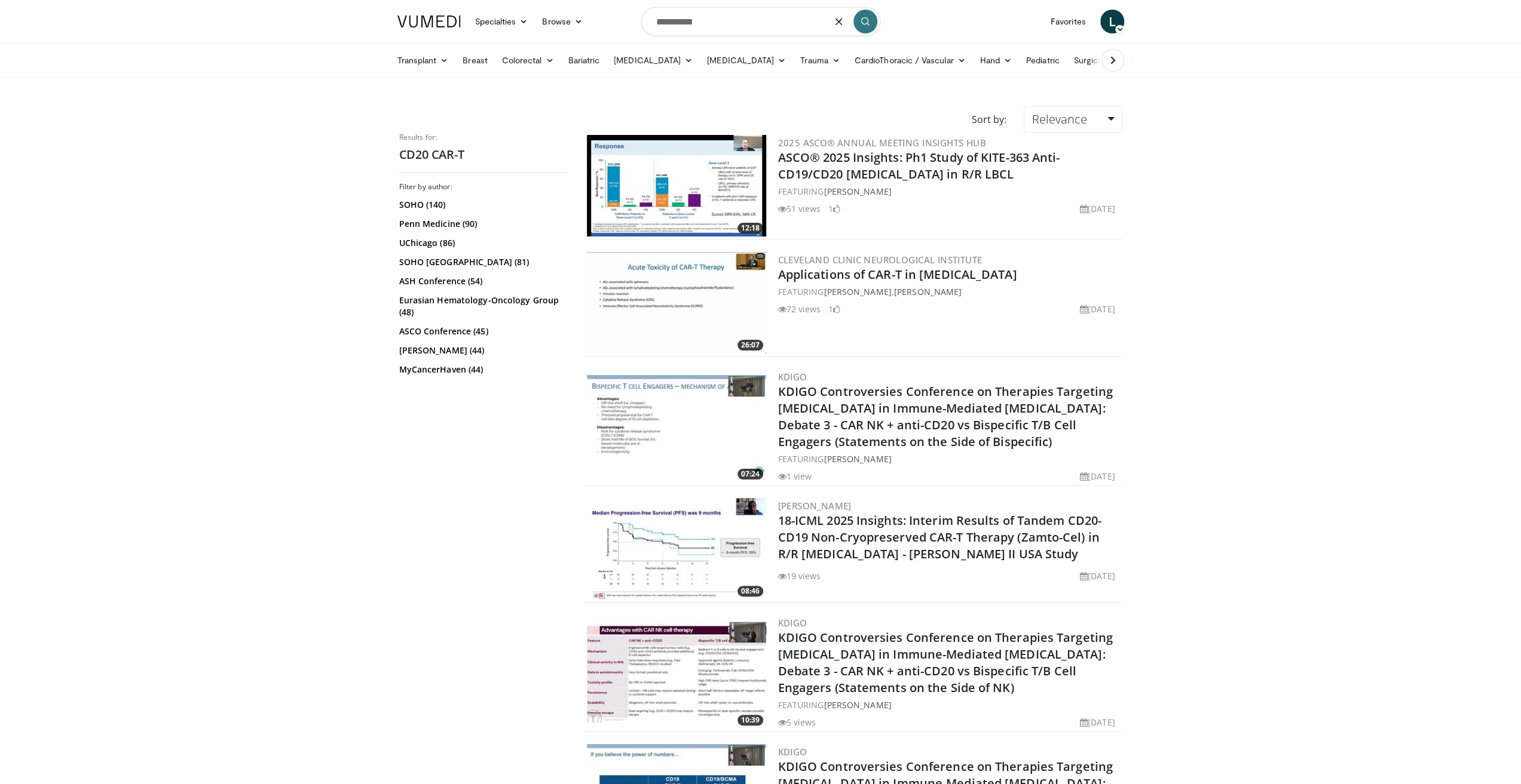
click at [655, 24] on input "**********" at bounding box center [760, 22] width 239 height 29
type input "**********"
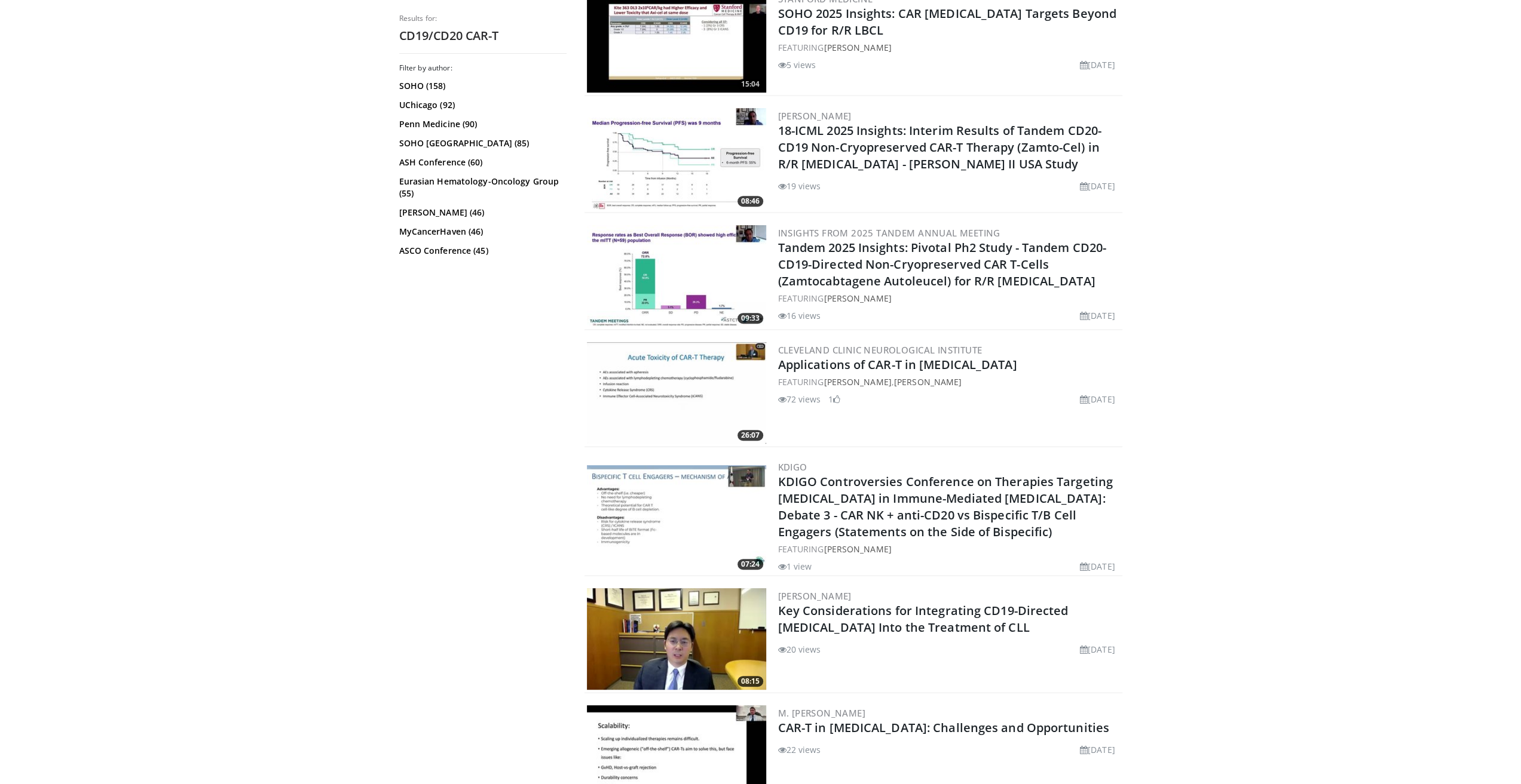
scroll to position [379, 0]
click at [990, 621] on link "Key Considerations for Integrating CD19-Directed [MEDICAL_DATA] Into the Treatm…" at bounding box center [923, 618] width 290 height 32
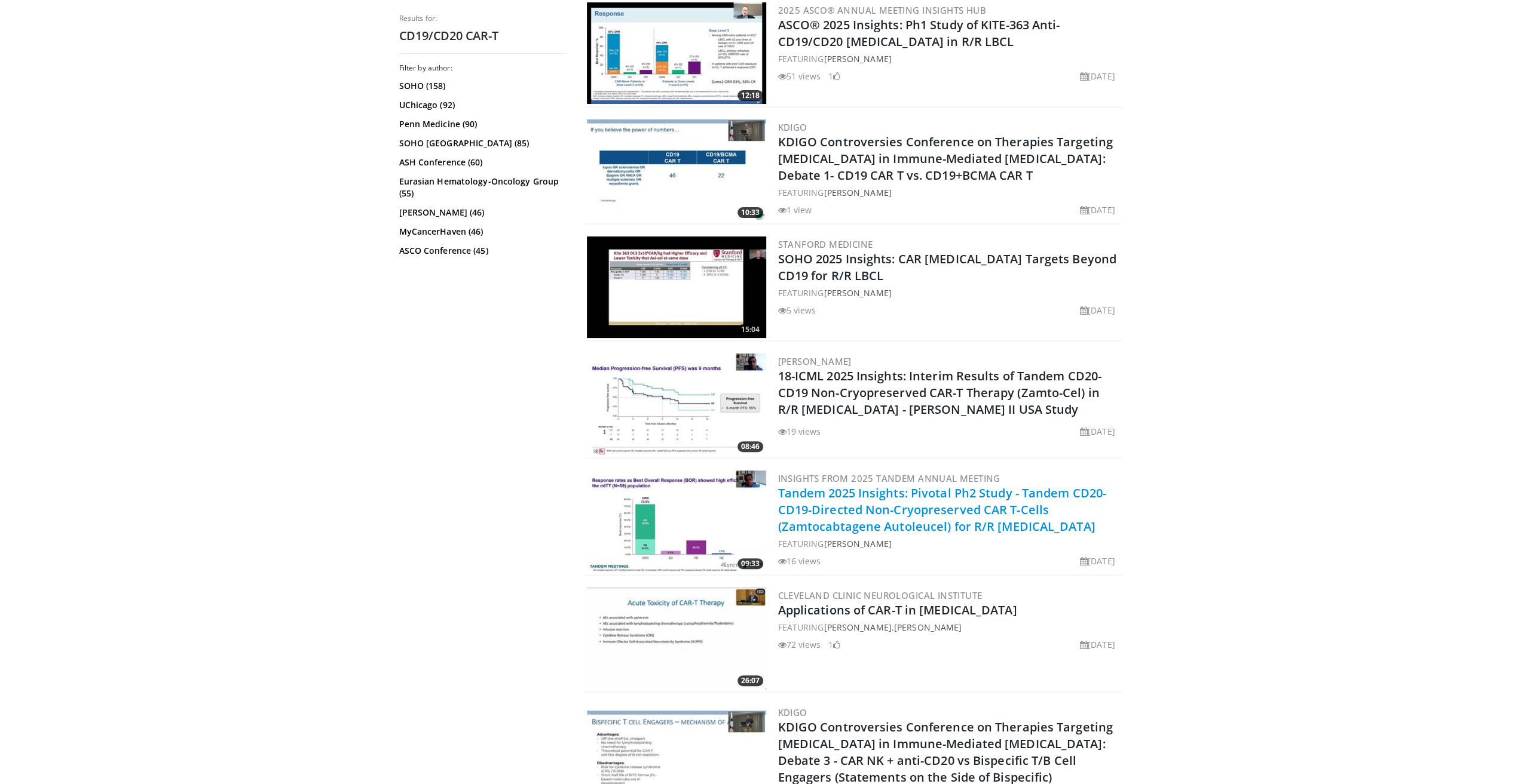
scroll to position [79, 0]
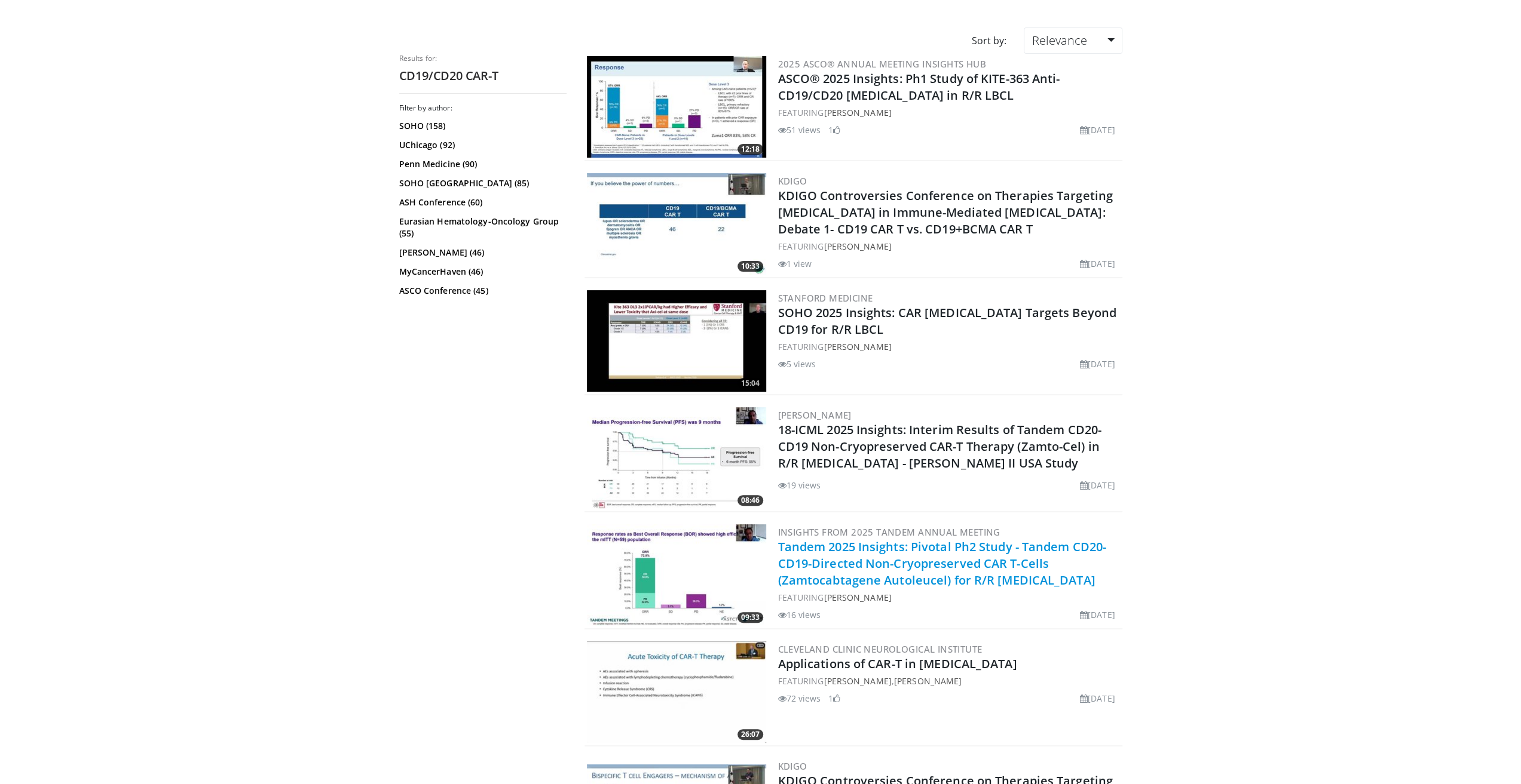
click at [962, 558] on link "Tandem 2025 Insights: Pivotal Ph2 Study - Tandem CD20-CD19-Directed Non-Cryopre…" at bounding box center [942, 563] width 328 height 50
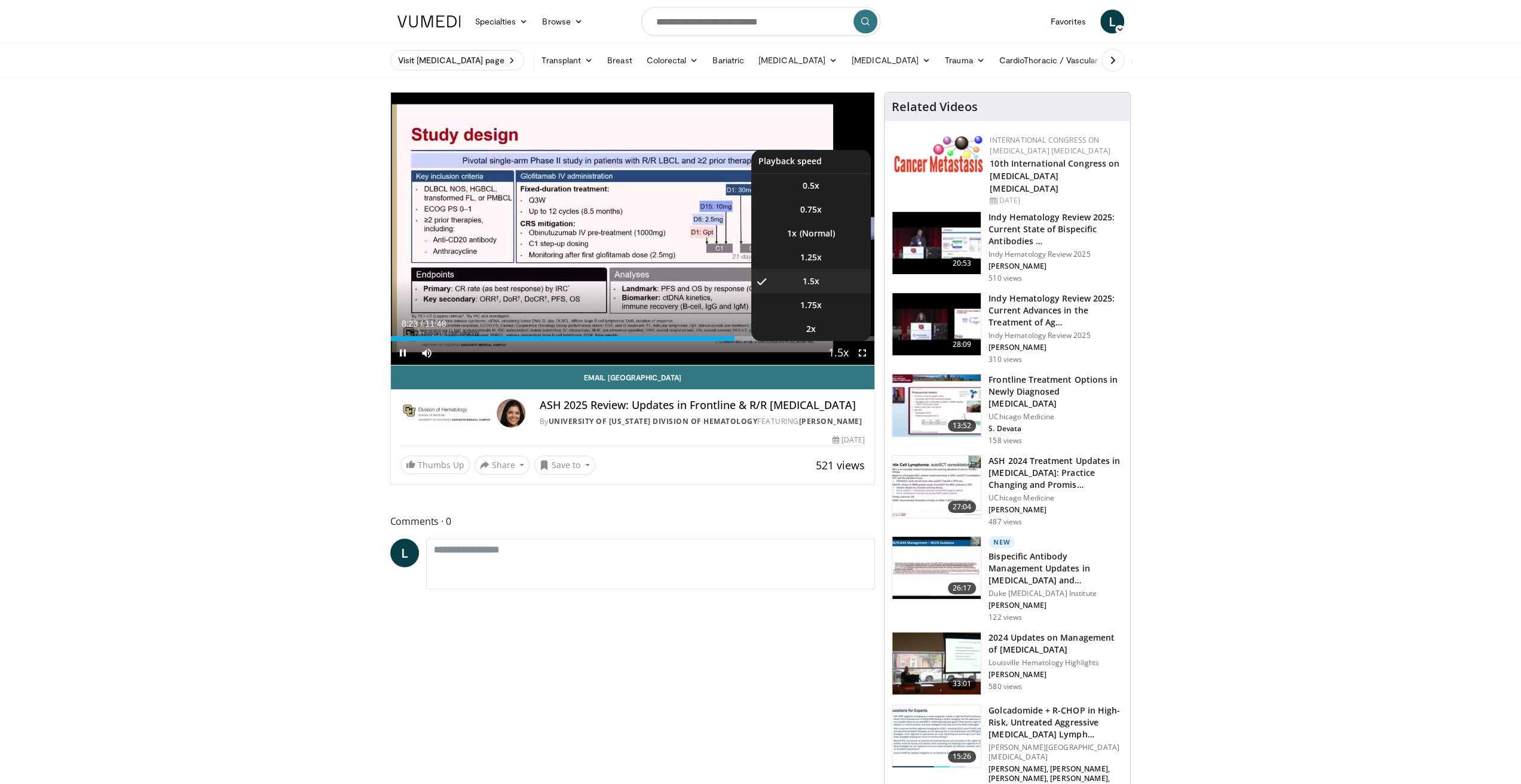
click at [843, 352] on span "Video Player" at bounding box center [838, 354] width 17 height 24
click at [842, 356] on span "Video Player" at bounding box center [838, 354] width 17 height 24
click at [824, 235] on li "1x" at bounding box center [810, 233] width 120 height 24
